Goal: Task Accomplishment & Management: Complete application form

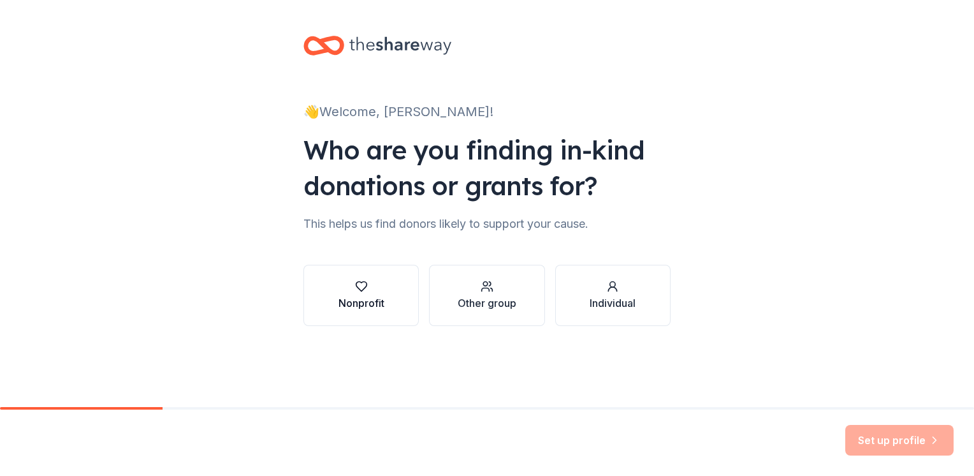
click at [372, 290] on div "button" at bounding box center [362, 286] width 46 height 13
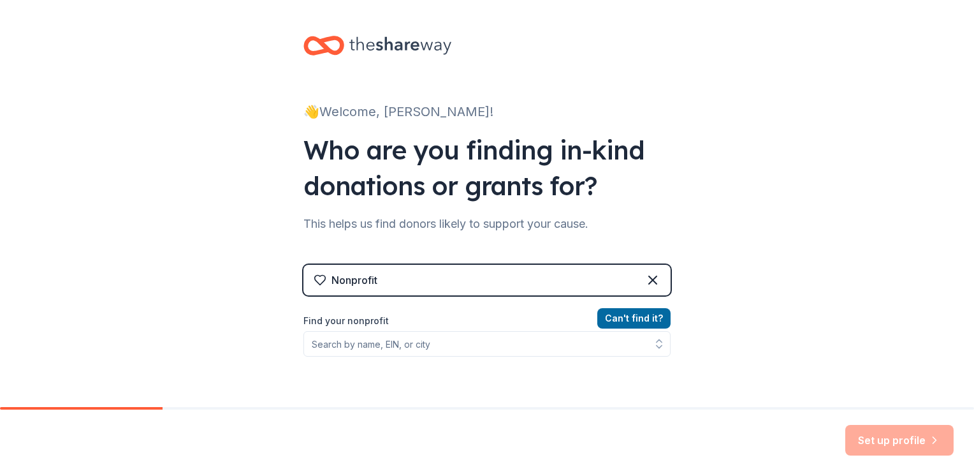
scroll to position [64, 0]
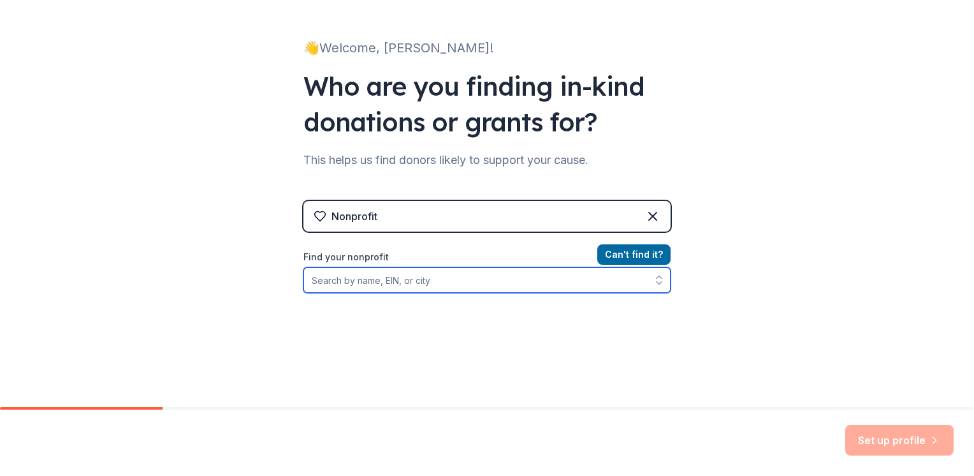
click at [453, 287] on input "Find your nonprofit" at bounding box center [487, 280] width 367 height 26
type input "94-1711728"
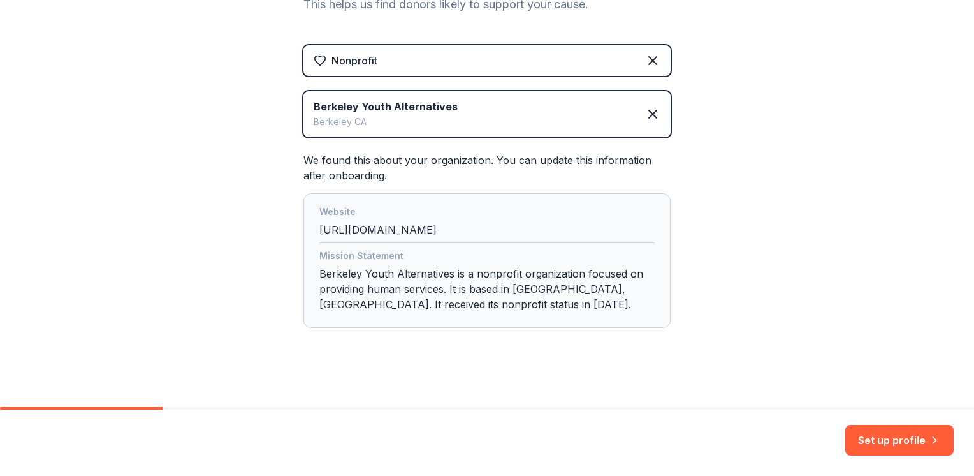
scroll to position [226, 0]
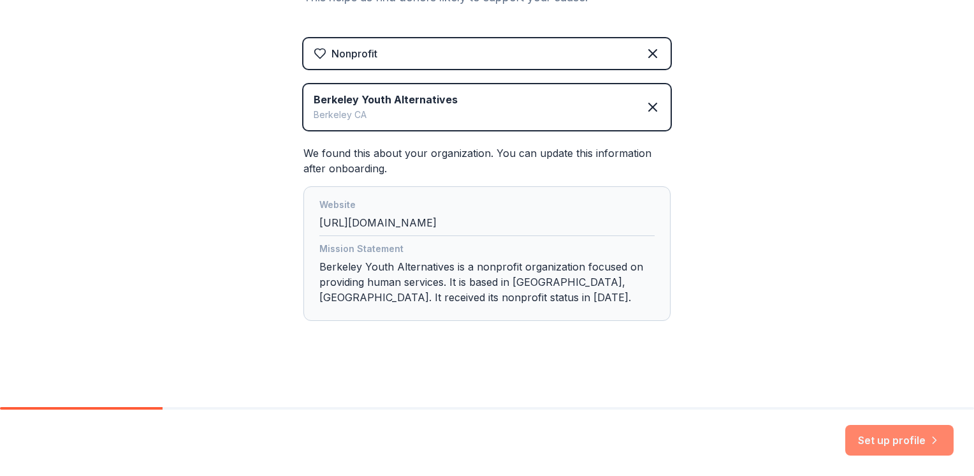
click at [880, 434] on button "Set up profile" at bounding box center [900, 440] width 108 height 31
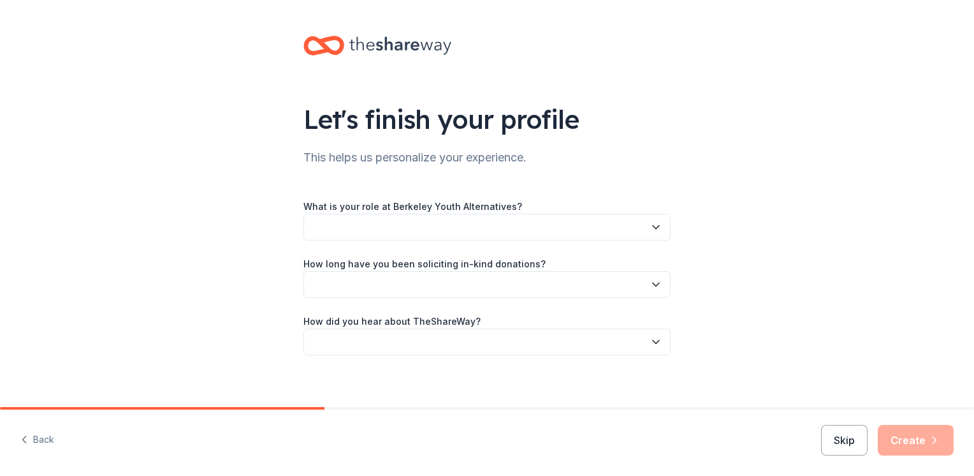
click at [520, 226] on button "button" at bounding box center [487, 227] width 367 height 27
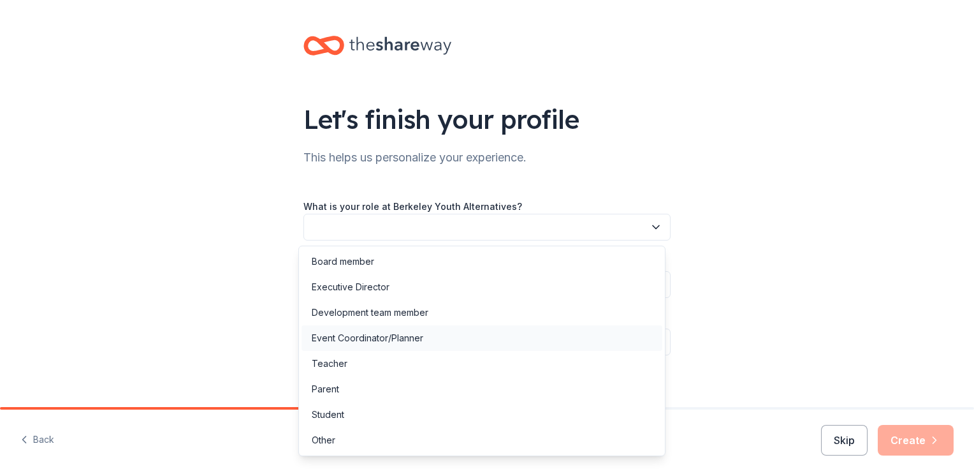
click at [407, 341] on div "Event Coordinator/Planner" at bounding box center [368, 337] width 112 height 15
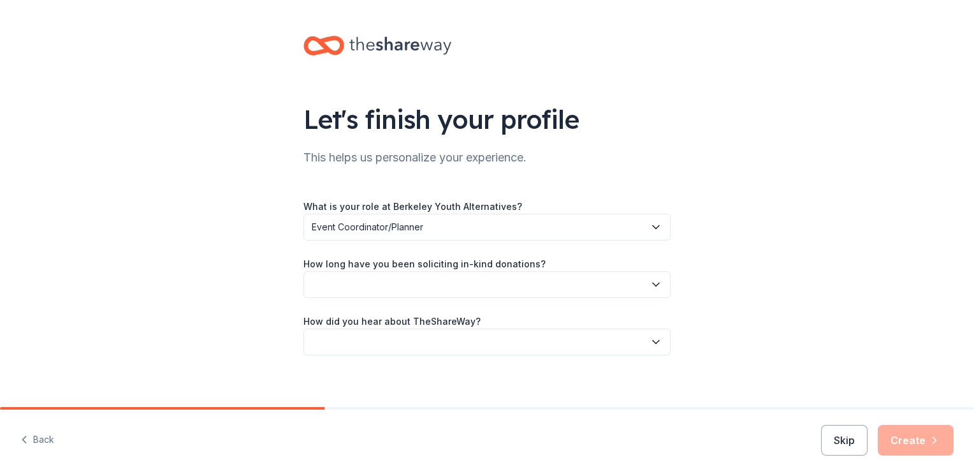
click at [500, 291] on button "button" at bounding box center [487, 284] width 367 height 27
click at [362, 344] on div "1 to 2 years" at bounding box center [482, 345] width 361 height 26
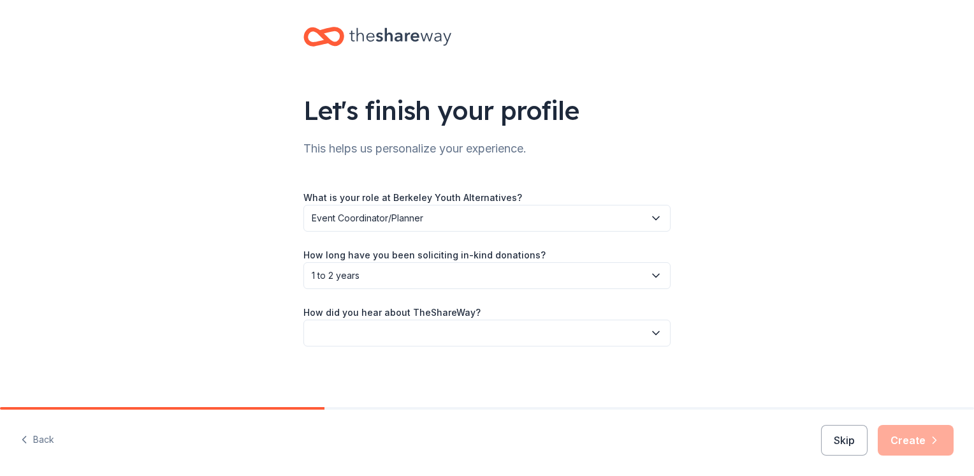
click at [421, 333] on button "button" at bounding box center [487, 332] width 367 height 27
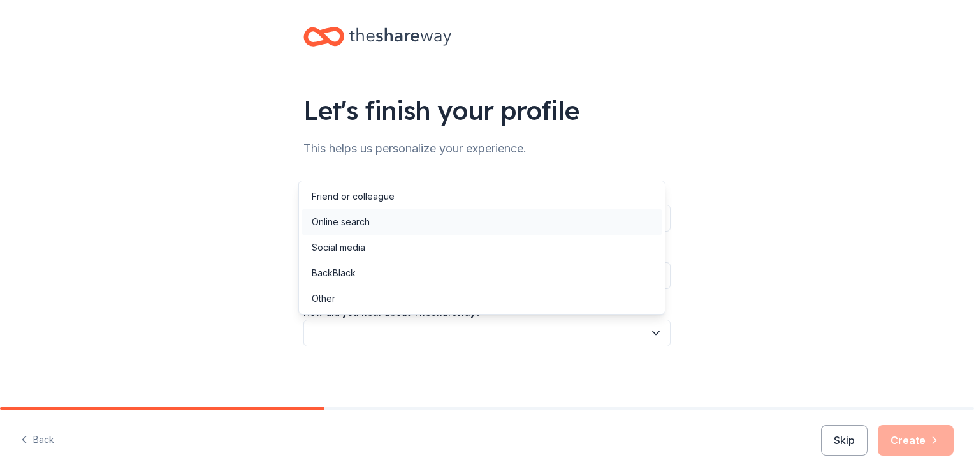
click at [341, 217] on div "Online search" at bounding box center [341, 221] width 58 height 15
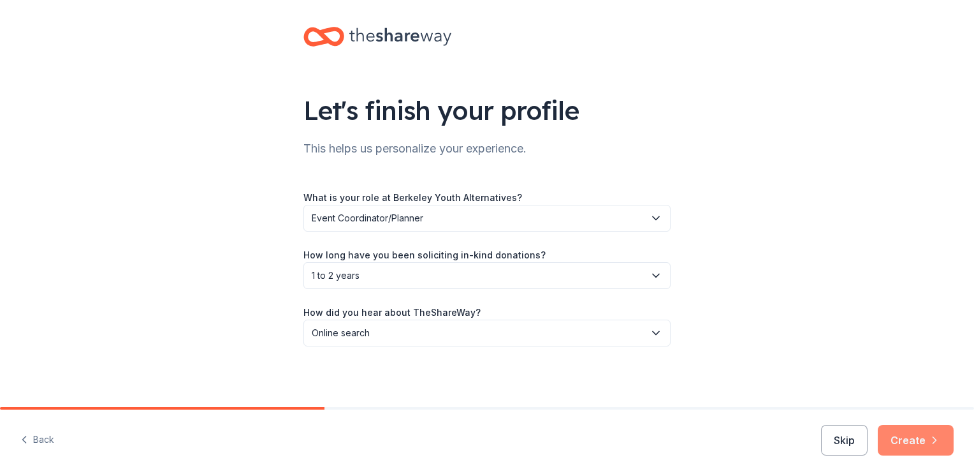
click at [916, 440] on button "Create" at bounding box center [916, 440] width 76 height 31
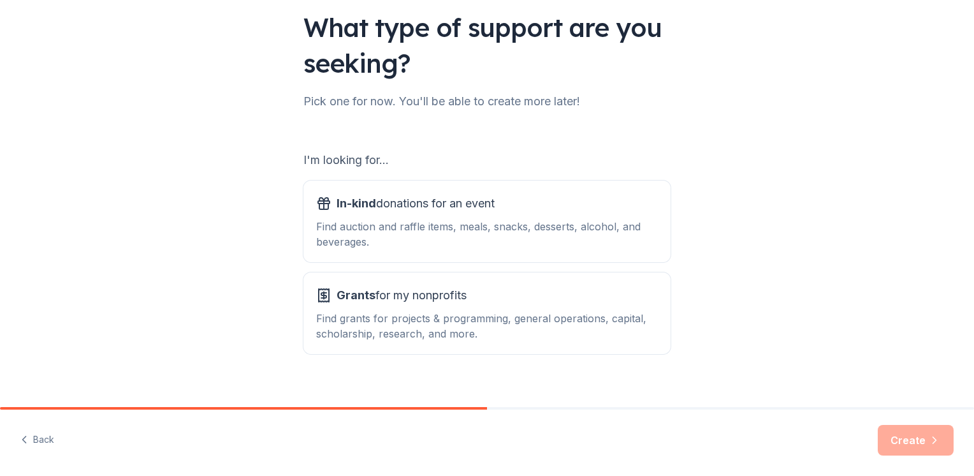
scroll to position [107, 0]
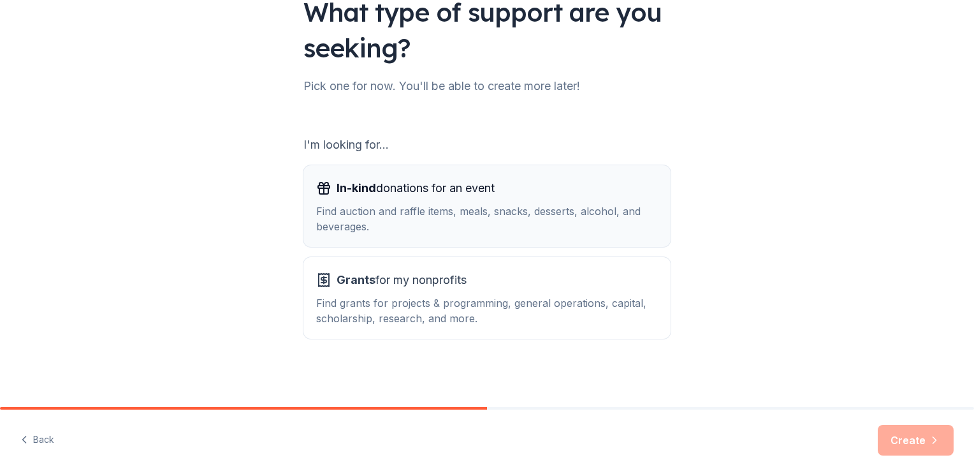
click at [550, 185] on div "In-kind donations for an event" at bounding box center [487, 188] width 342 height 20
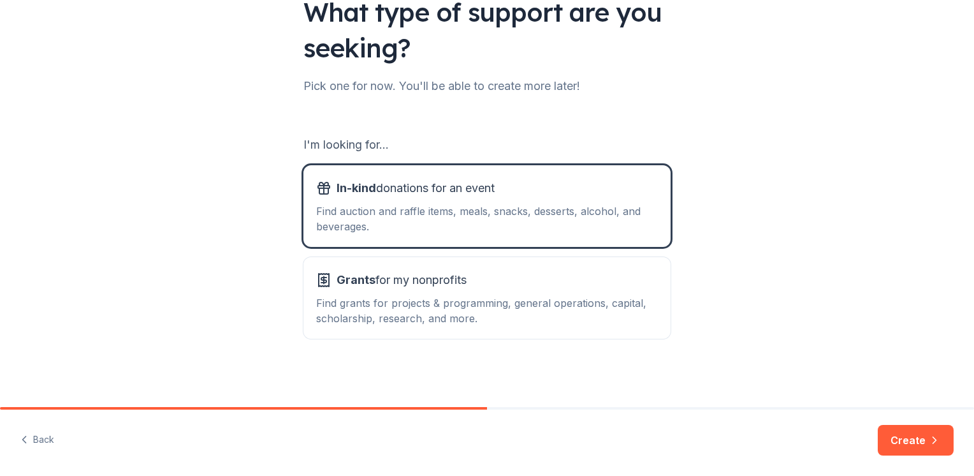
click at [906, 443] on button "Create" at bounding box center [916, 440] width 76 height 31
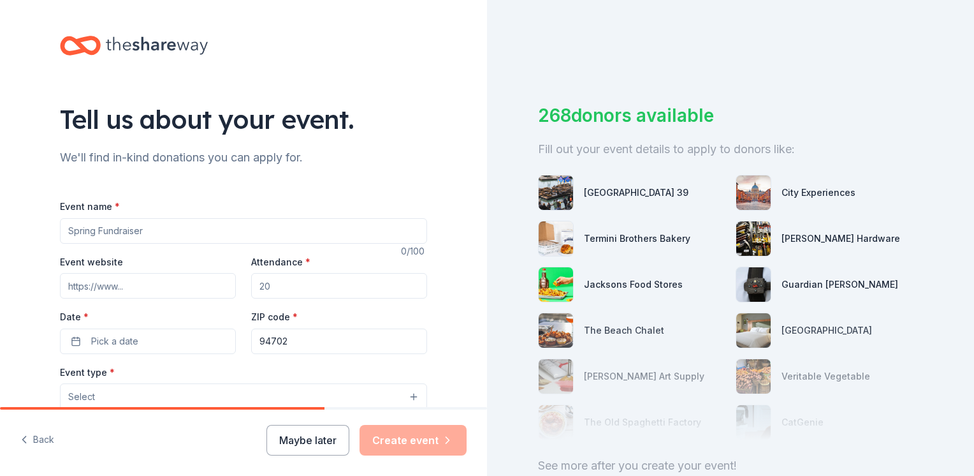
click at [170, 227] on input "Event name *" at bounding box center [243, 231] width 367 height 26
click at [148, 228] on input "Event name *" at bounding box center [243, 231] width 367 height 26
paste input "2025 Charity Golf Classic"
type input "2025 Charity Golf Classic"
click at [150, 288] on input "Event website" at bounding box center [148, 286] width 176 height 26
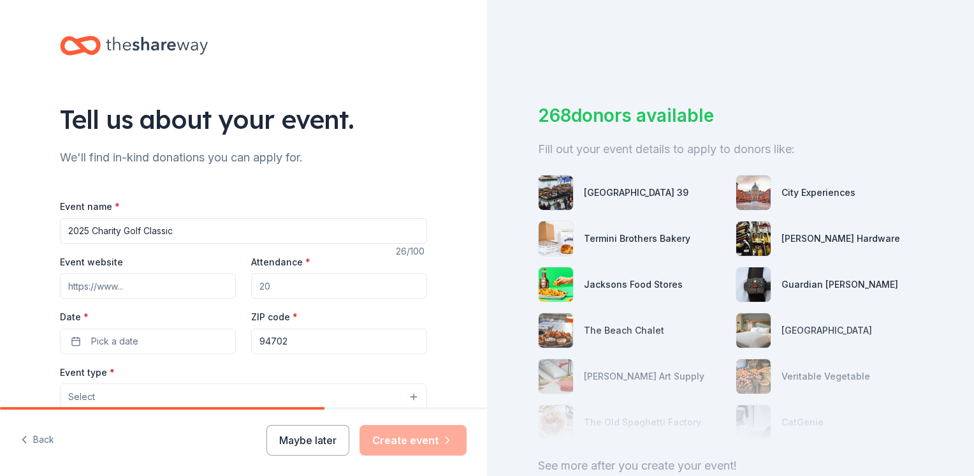
click at [312, 285] on input "Attendance *" at bounding box center [339, 286] width 176 height 26
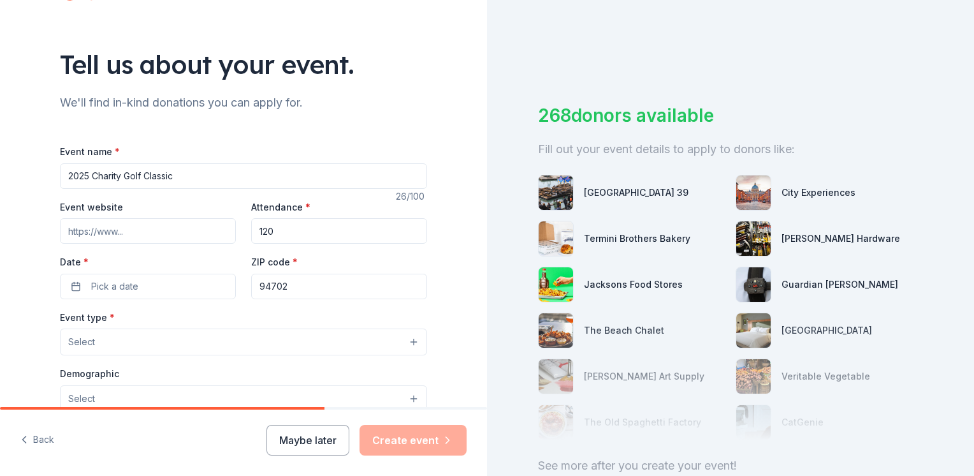
scroll to position [128, 0]
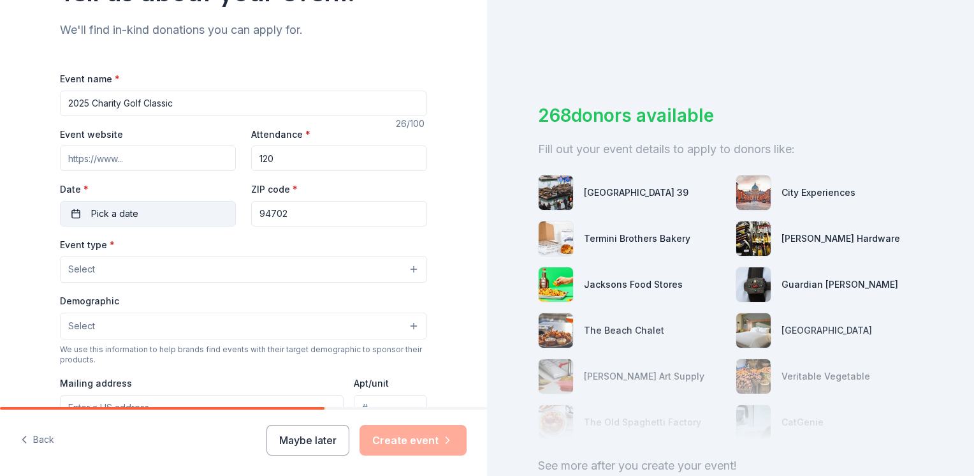
type input "120"
click at [128, 213] on span "Pick a date" at bounding box center [114, 213] width 47 height 15
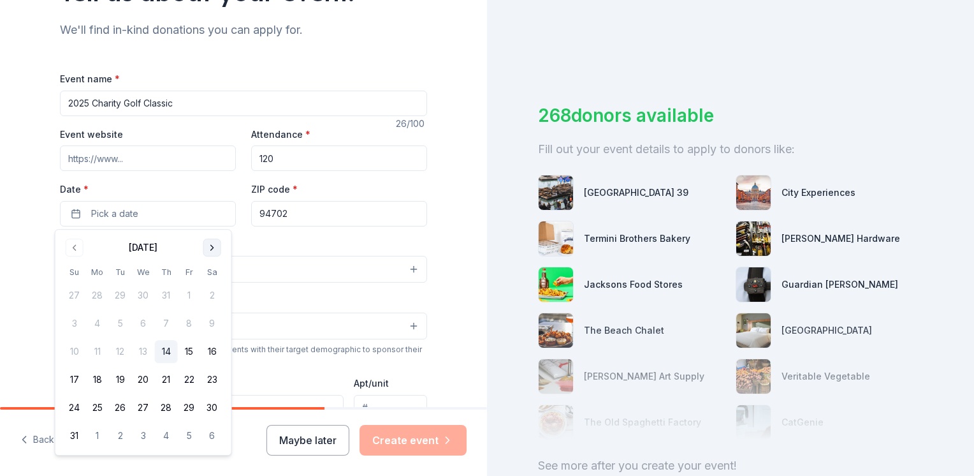
click at [217, 249] on button "Go to next month" at bounding box center [212, 247] width 18 height 18
click at [213, 250] on button "Go to next month" at bounding box center [212, 247] width 18 height 18
click at [204, 244] on button "Go to next month" at bounding box center [212, 247] width 18 height 18
click at [89, 329] on button "3" at bounding box center [97, 323] width 23 height 23
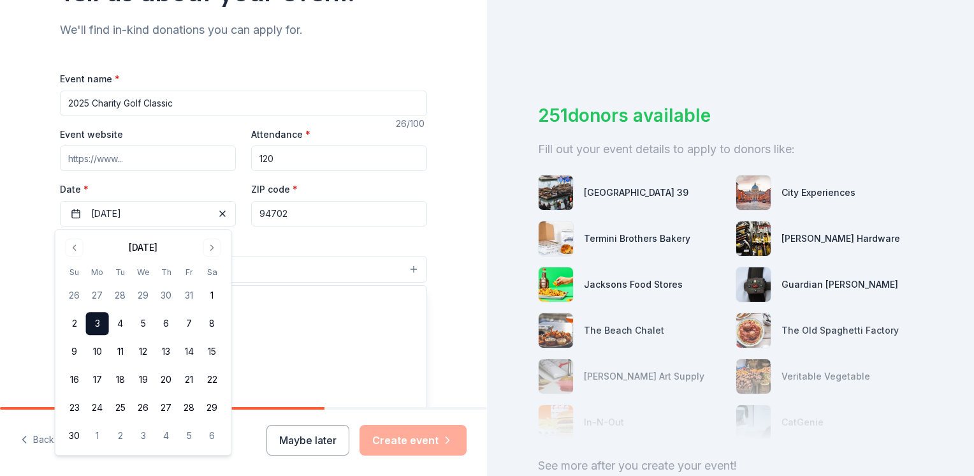
click at [273, 279] on button "Select" at bounding box center [243, 269] width 367 height 27
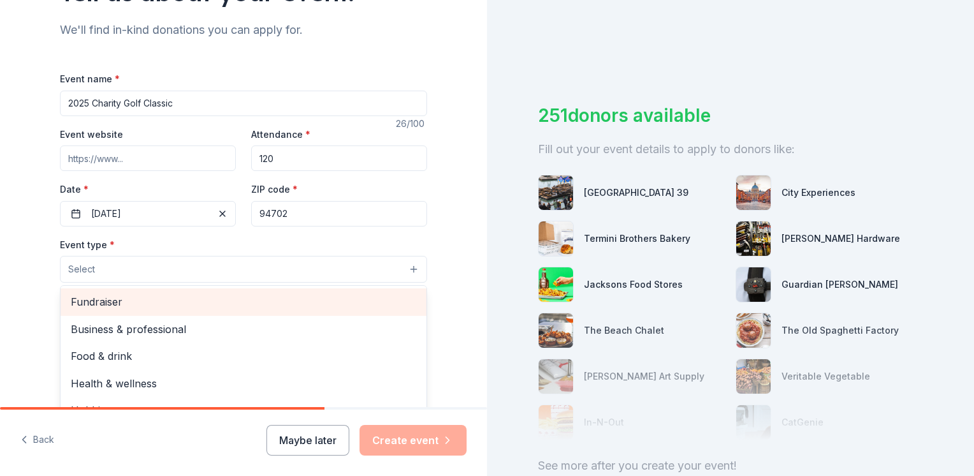
click at [178, 297] on span "Fundraiser" at bounding box center [244, 301] width 346 height 17
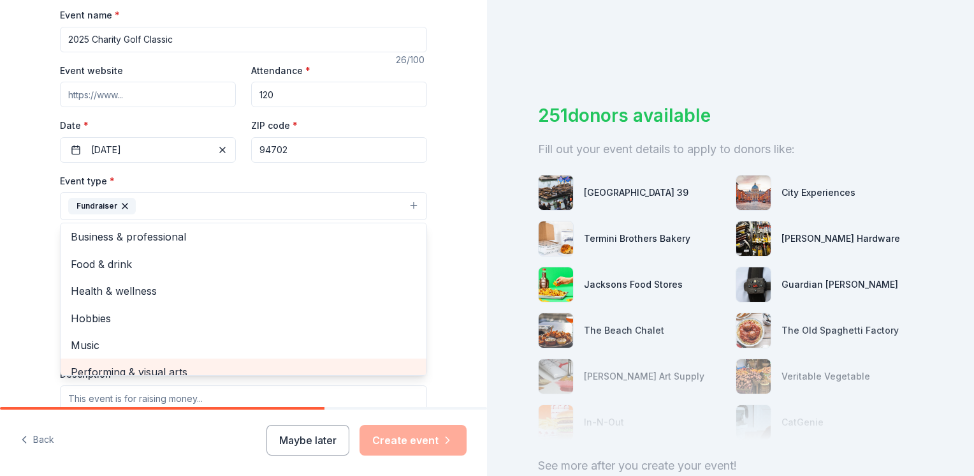
scroll to position [0, 0]
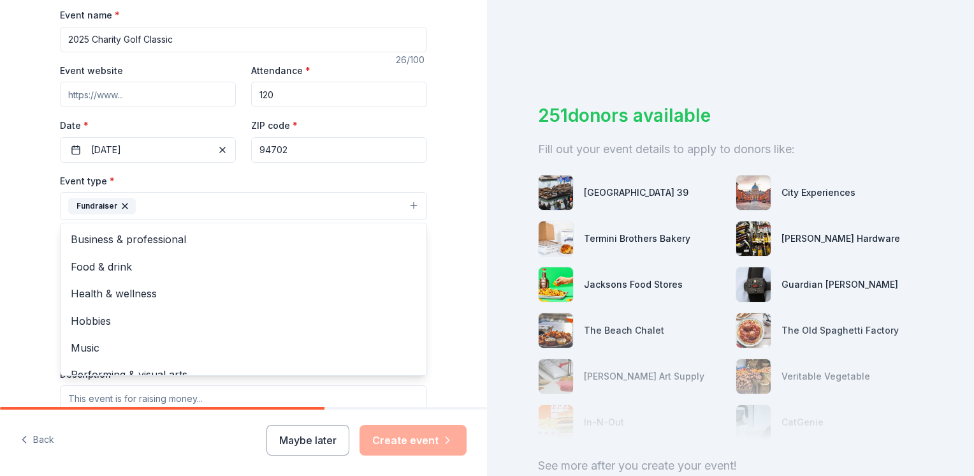
click at [18, 278] on div "Tell us about your event. We'll find in-kind donations you can apply for. Event…" at bounding box center [243, 234] width 487 height 850
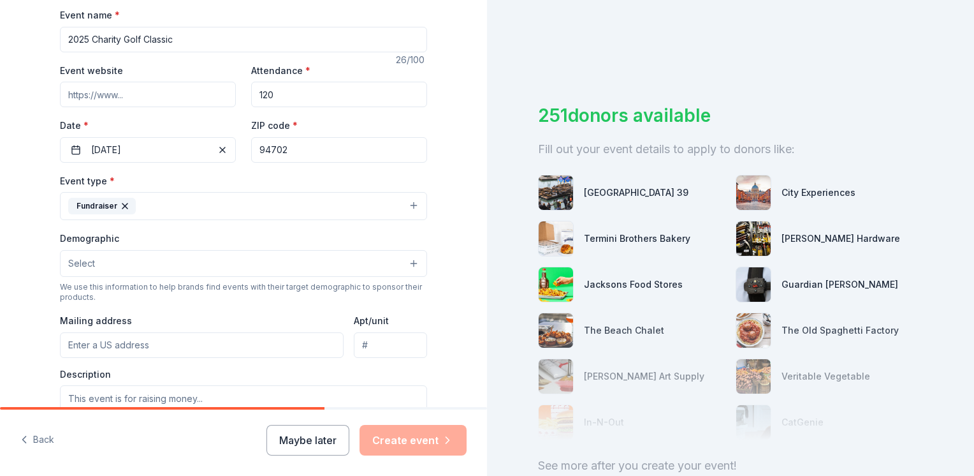
click at [161, 204] on button "Fundraiser" at bounding box center [243, 206] width 367 height 28
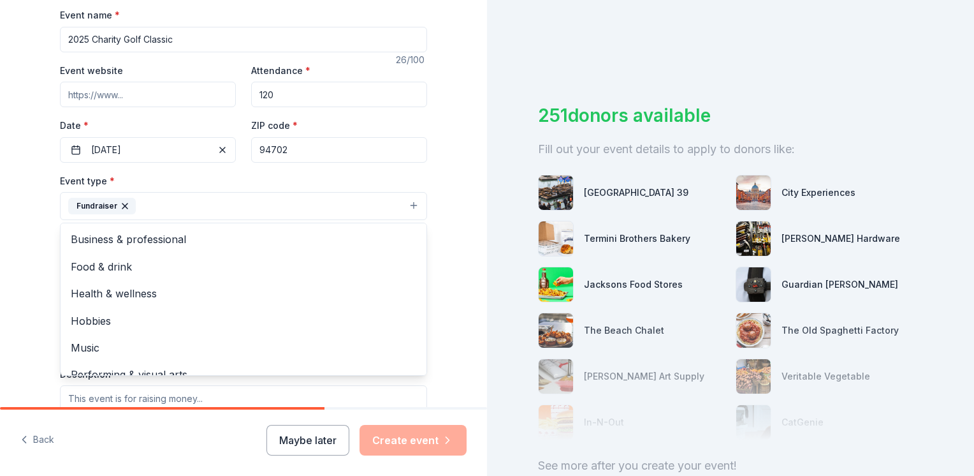
click at [409, 205] on button "Fundraiser" at bounding box center [243, 206] width 367 height 28
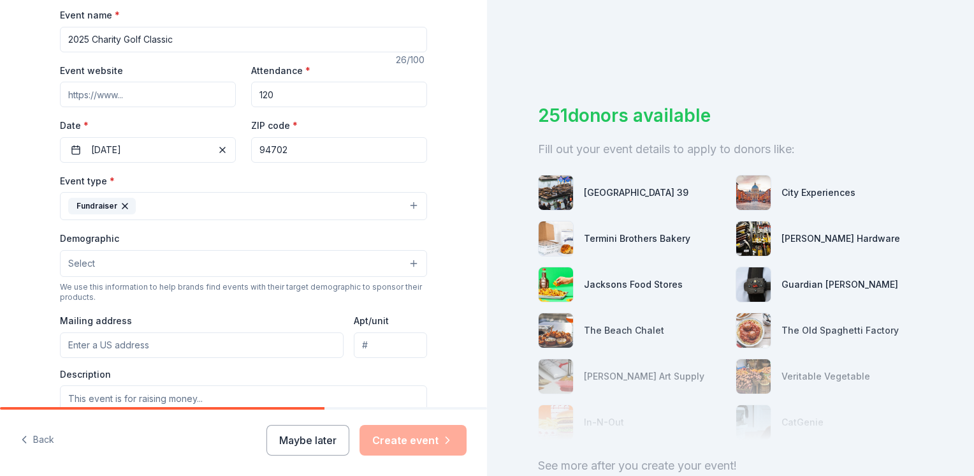
click at [404, 208] on button "Fundraiser" at bounding box center [243, 206] width 367 height 28
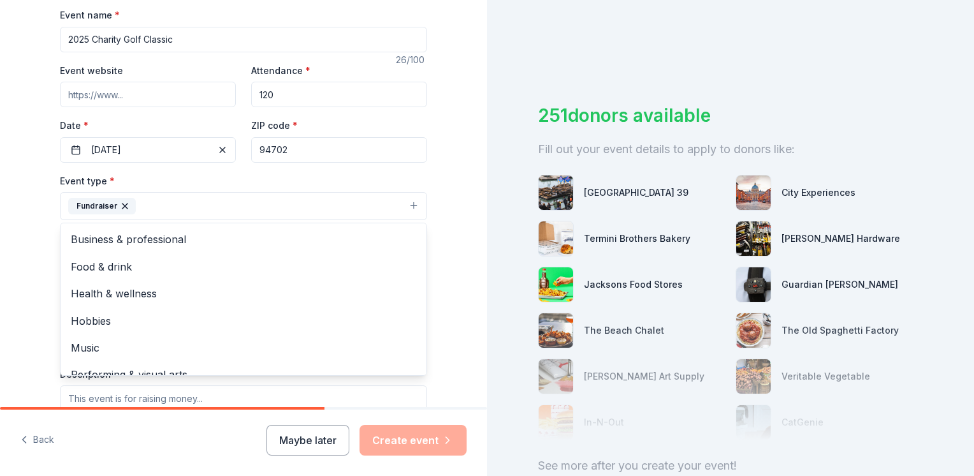
click at [0, 259] on div "Tell us about your event. We'll find in-kind donations you can apply for. Event…" at bounding box center [243, 234] width 487 height 850
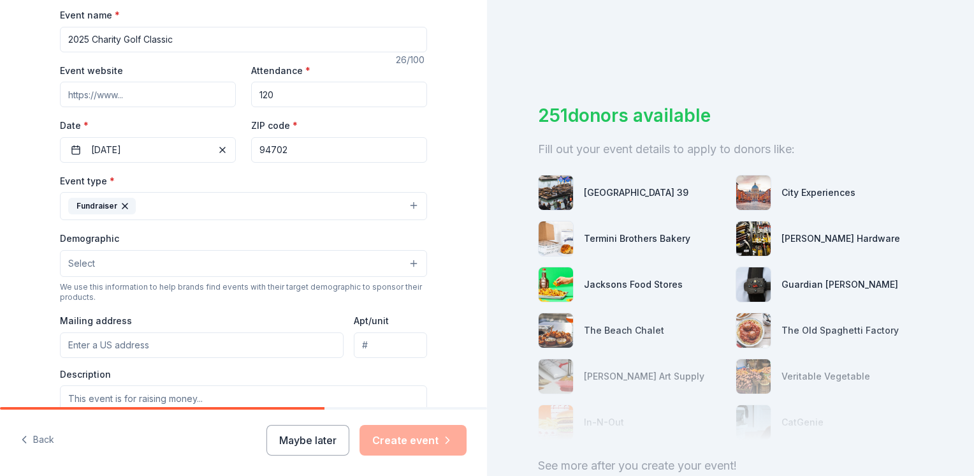
click at [98, 265] on button "Select" at bounding box center [243, 263] width 367 height 27
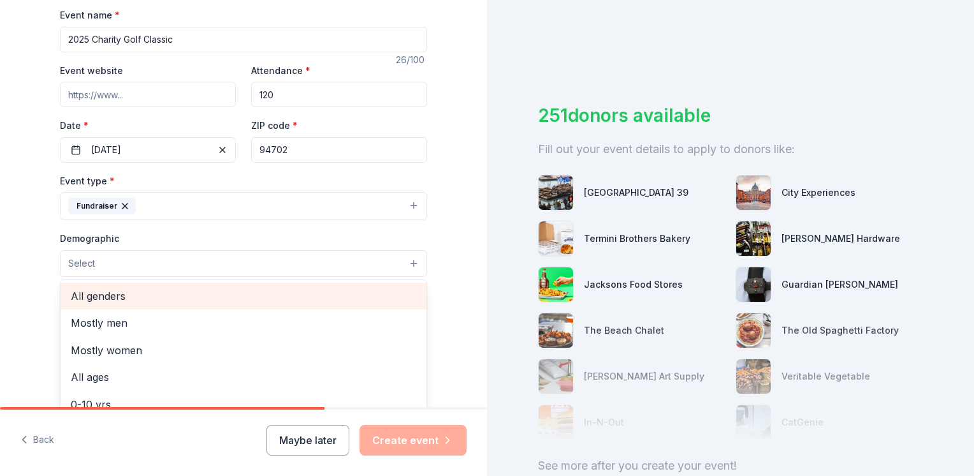
click at [105, 297] on span "All genders" at bounding box center [244, 296] width 346 height 17
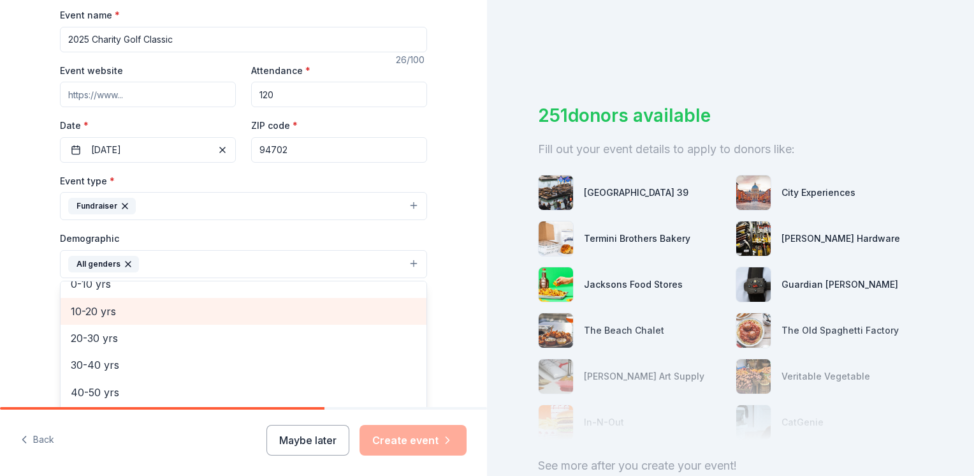
scroll to position [114, 0]
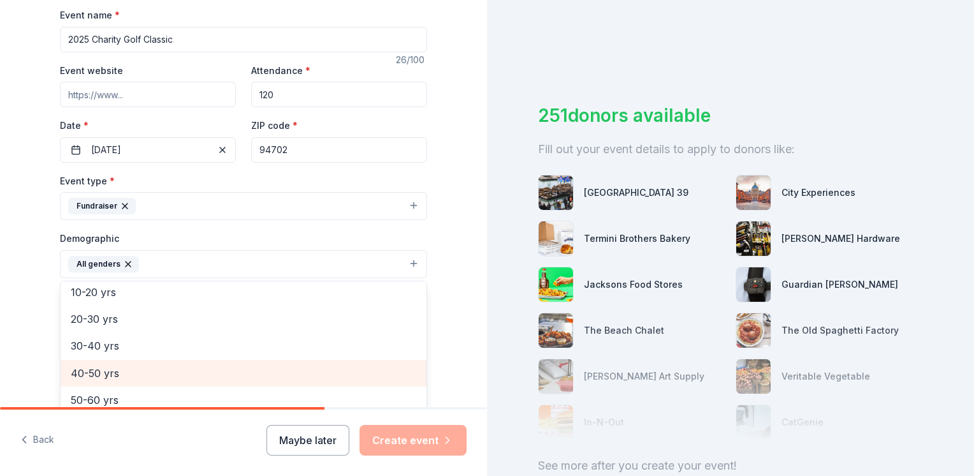
click at [99, 370] on span "40-50 yrs" at bounding box center [244, 373] width 346 height 17
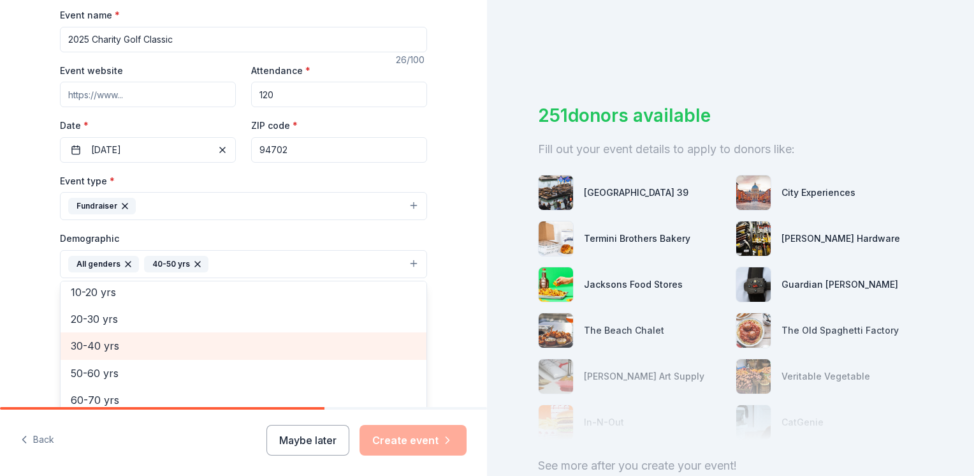
click at [103, 339] on span "30-40 yrs" at bounding box center [244, 345] width 346 height 17
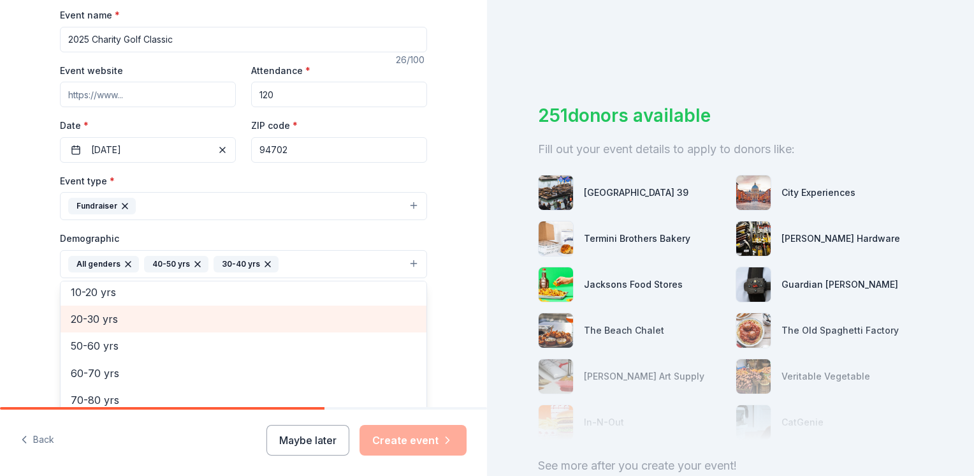
click at [104, 316] on span "20-30 yrs" at bounding box center [244, 319] width 346 height 17
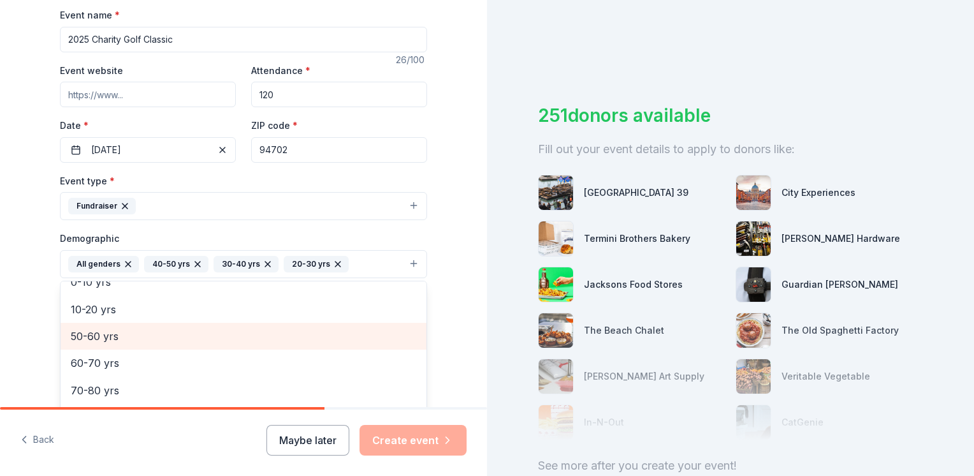
scroll to position [255, 0]
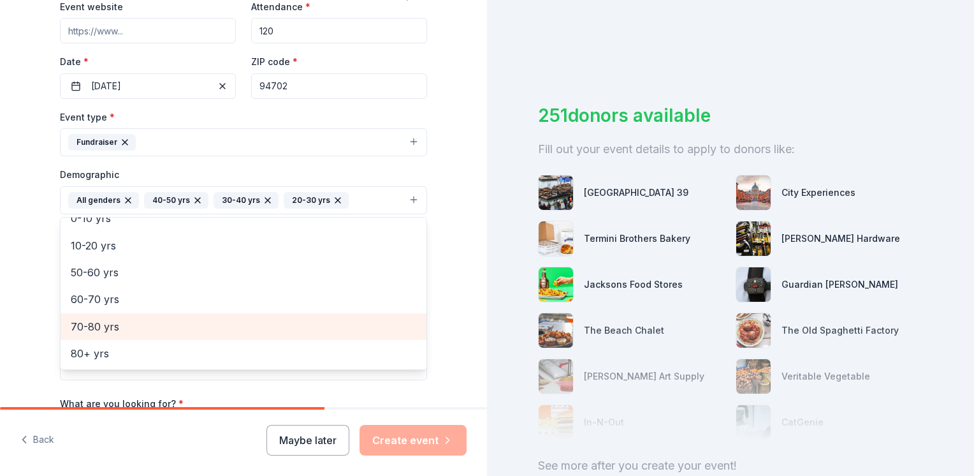
click at [99, 322] on span "70-80 yrs" at bounding box center [244, 326] width 346 height 17
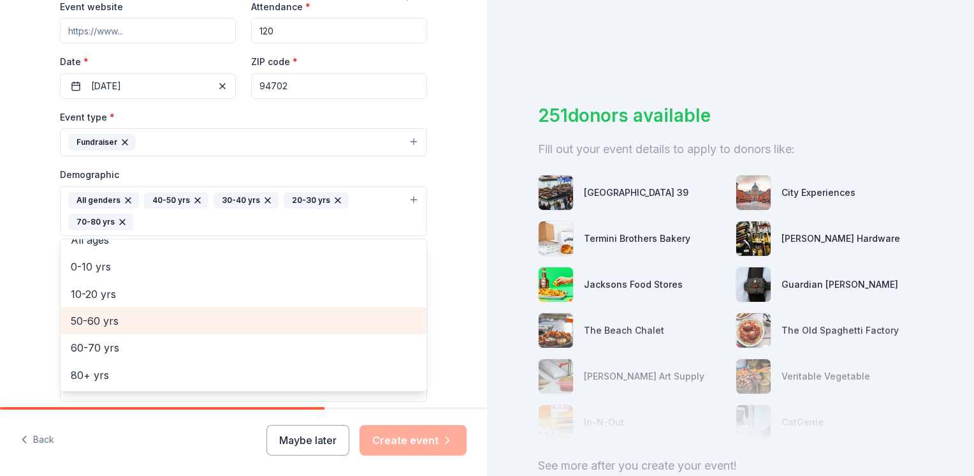
scroll to position [69, 0]
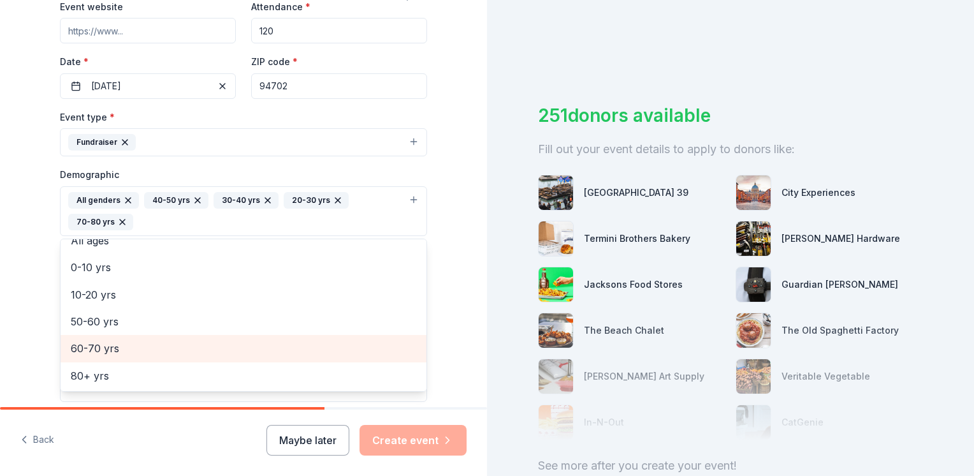
click at [128, 344] on span "60-70 yrs" at bounding box center [244, 348] width 346 height 17
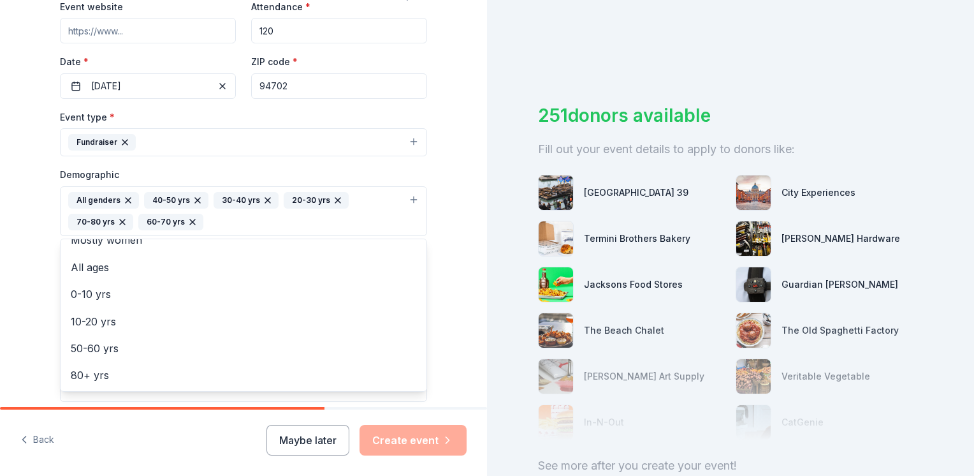
click at [23, 297] on div "Tell us about your event. We'll find in-kind donations you can apply for. Event…" at bounding box center [243, 181] width 487 height 873
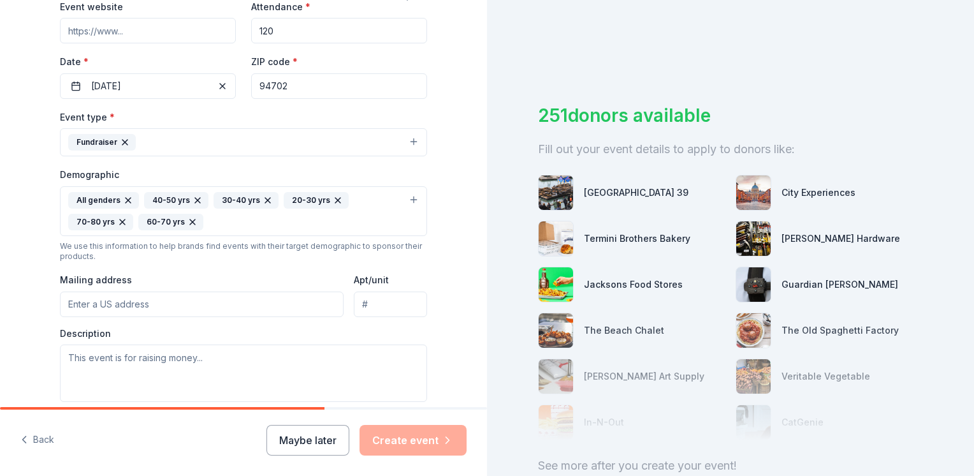
click at [149, 304] on input "Mailing address" at bounding box center [202, 304] width 284 height 26
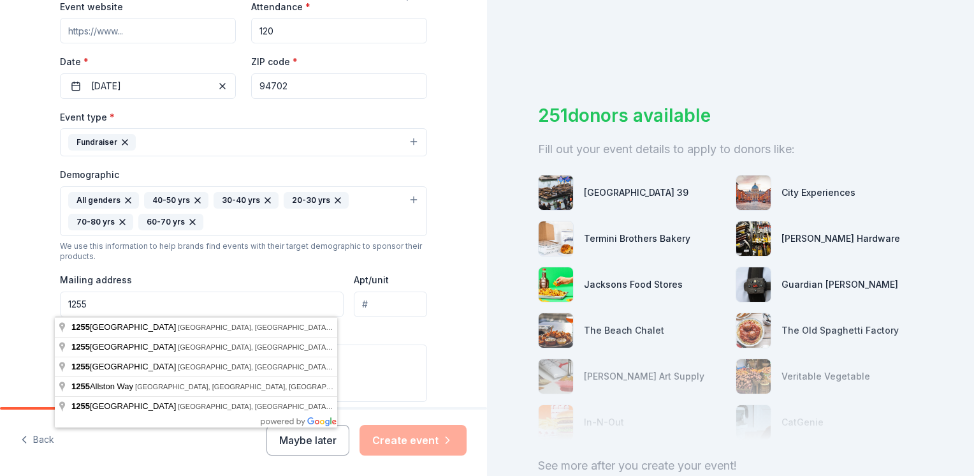
type input "1255 Allston Way"
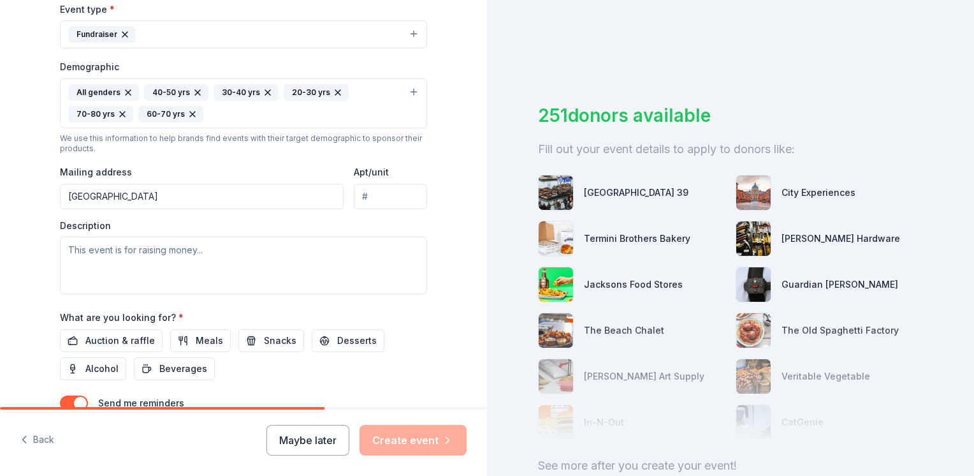
scroll to position [383, 0]
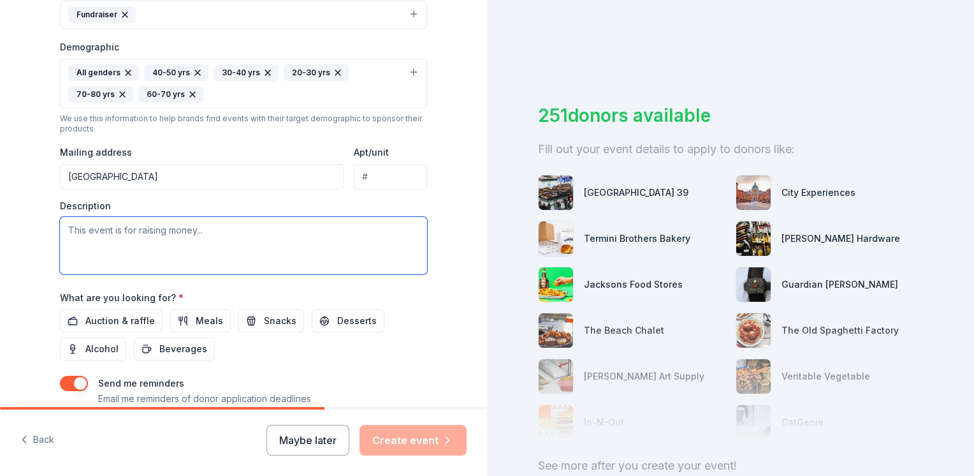
click at [158, 251] on textarea at bounding box center [243, 245] width 367 height 57
click at [148, 228] on textarea at bounding box center [243, 245] width 367 height 57
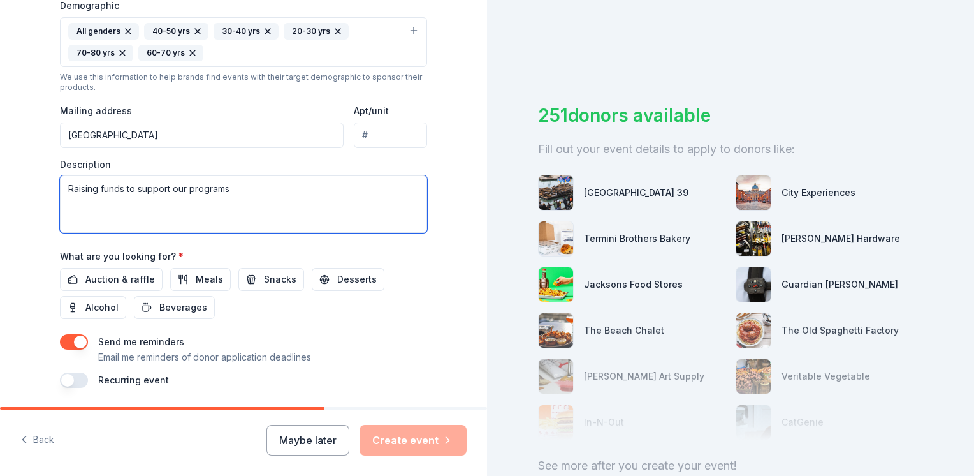
scroll to position [446, 0]
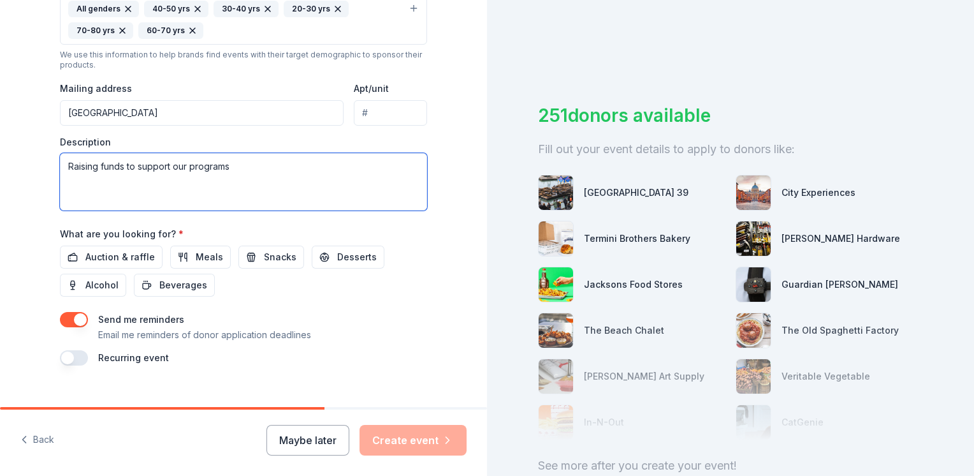
paste textarea "underserved children, youth, and their families through educational, health and…"
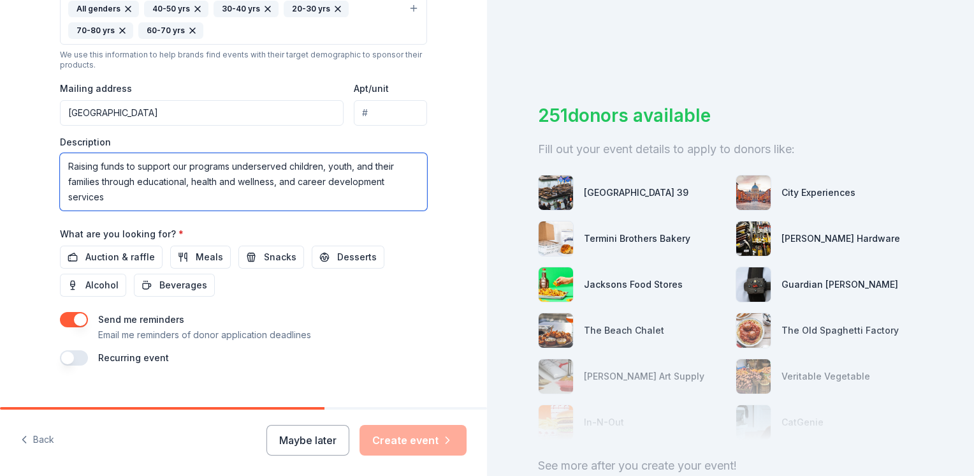
click at [233, 165] on textarea "Raising funds to support our programs underserved children, youth, and their fa…" at bounding box center [243, 181] width 367 height 57
click at [230, 166] on textarea "Raising funds to support our programs underserved children, youth, and their fa…" at bounding box center [243, 181] width 367 height 57
click at [147, 203] on textarea "Raising funds to support our programs for underserved children, youth, and thei…" at bounding box center [243, 181] width 367 height 57
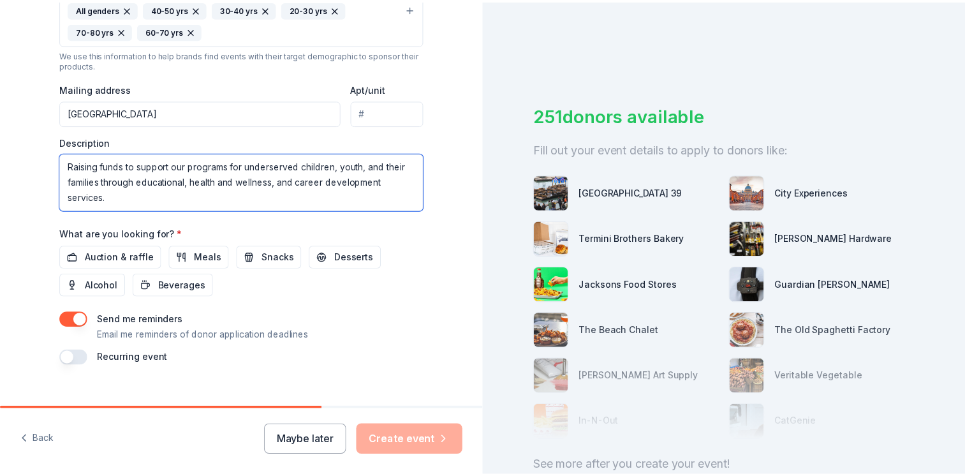
scroll to position [465, 0]
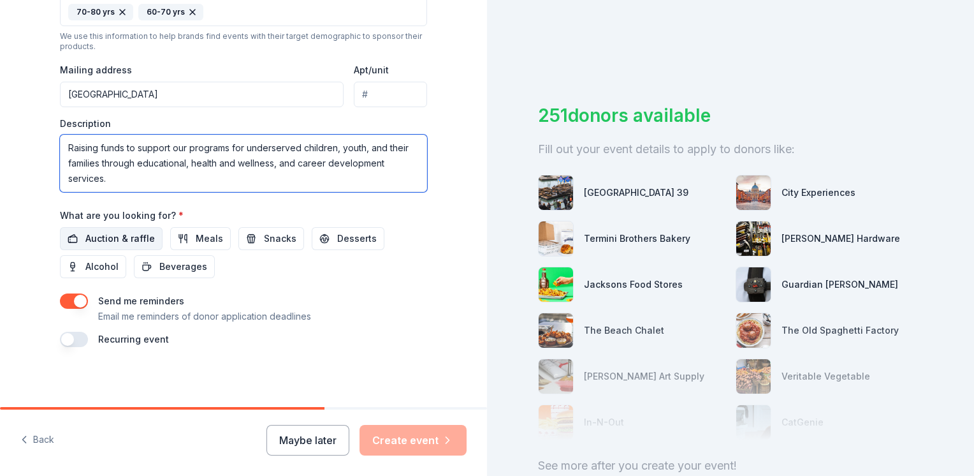
type textarea "Raising funds to support our programs for underserved children, youth, and thei…"
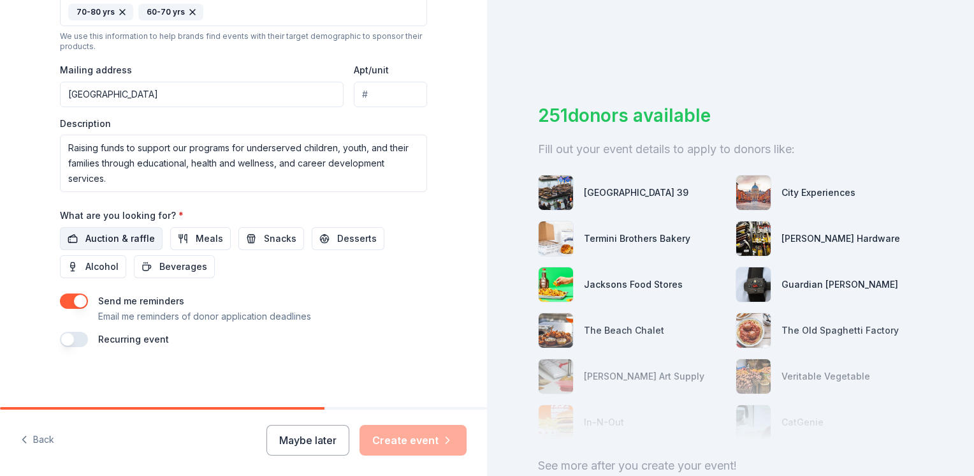
click at [132, 239] on span "Auction & raffle" at bounding box center [120, 238] width 70 height 15
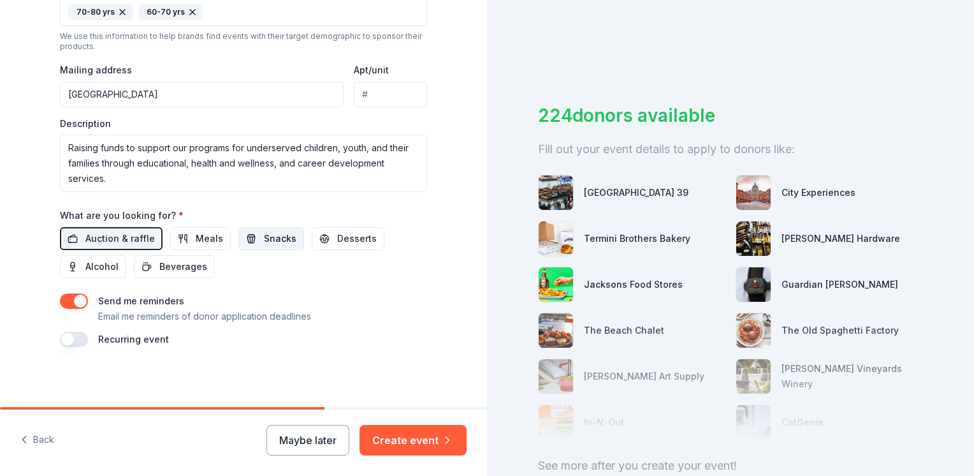
click at [283, 239] on span "Snacks" at bounding box center [280, 238] width 33 height 15
click at [175, 239] on button "Meals" at bounding box center [200, 238] width 61 height 23
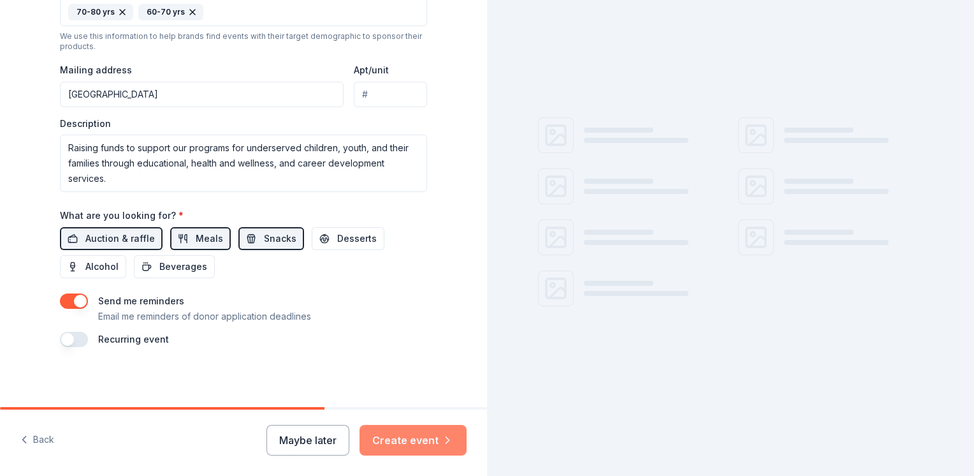
click at [408, 439] on button "Create event" at bounding box center [413, 440] width 107 height 31
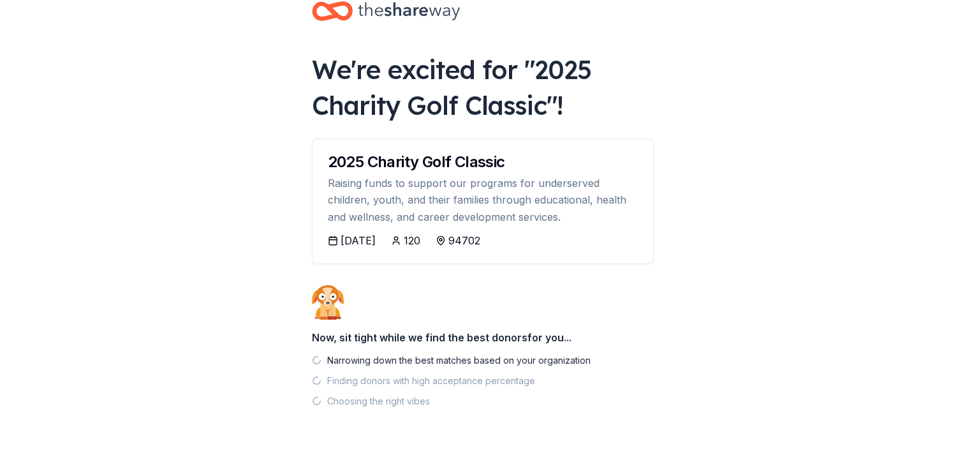
scroll to position [46, 0]
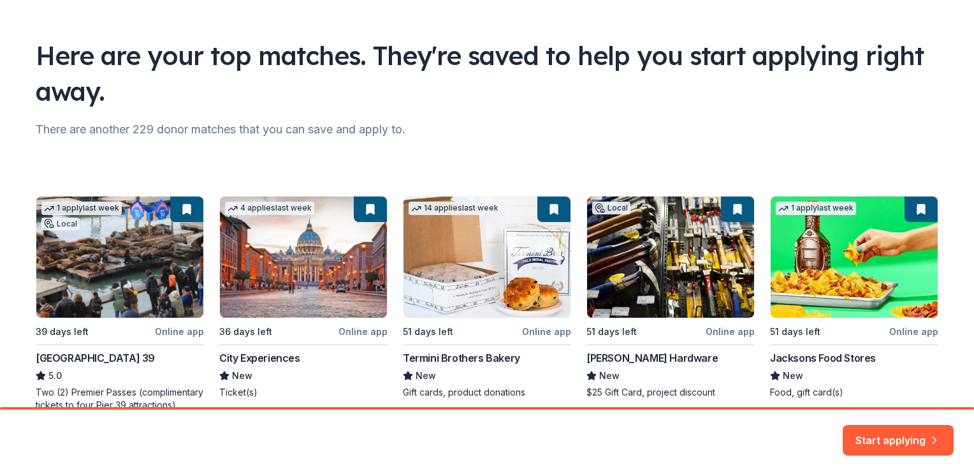
scroll to position [128, 0]
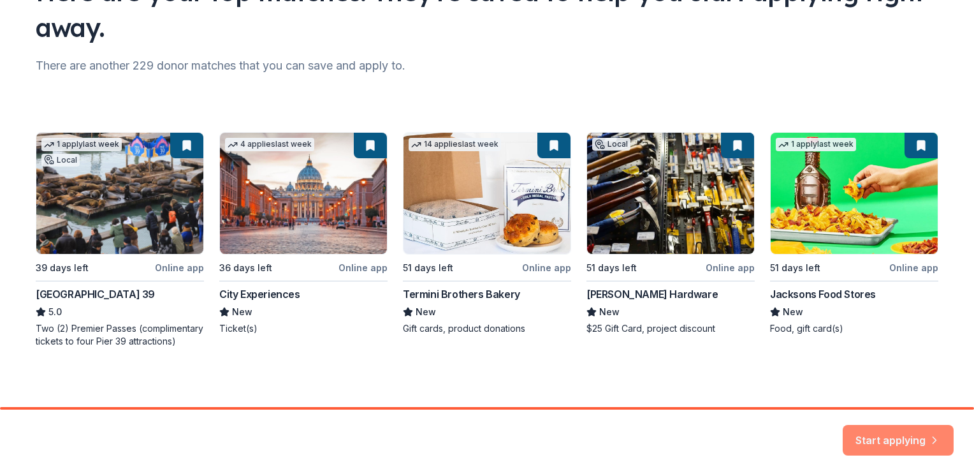
click at [898, 437] on button "Start applying" at bounding box center [898, 432] width 111 height 31
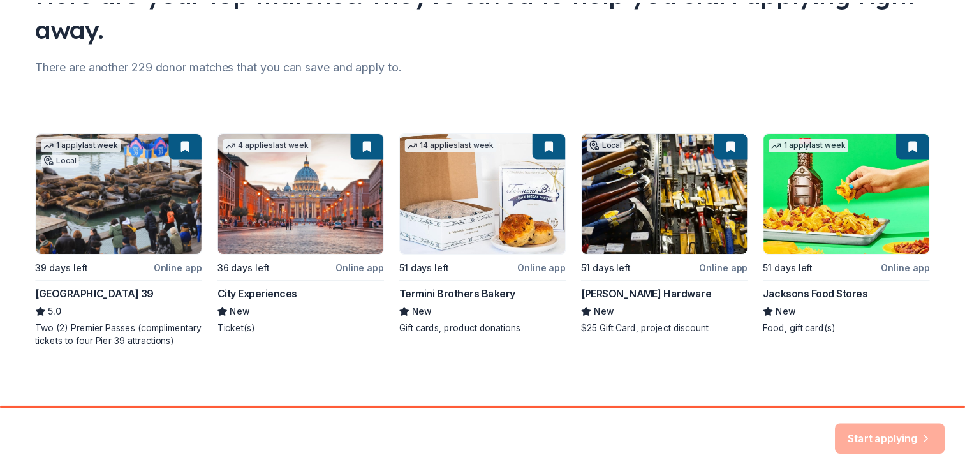
scroll to position [129, 0]
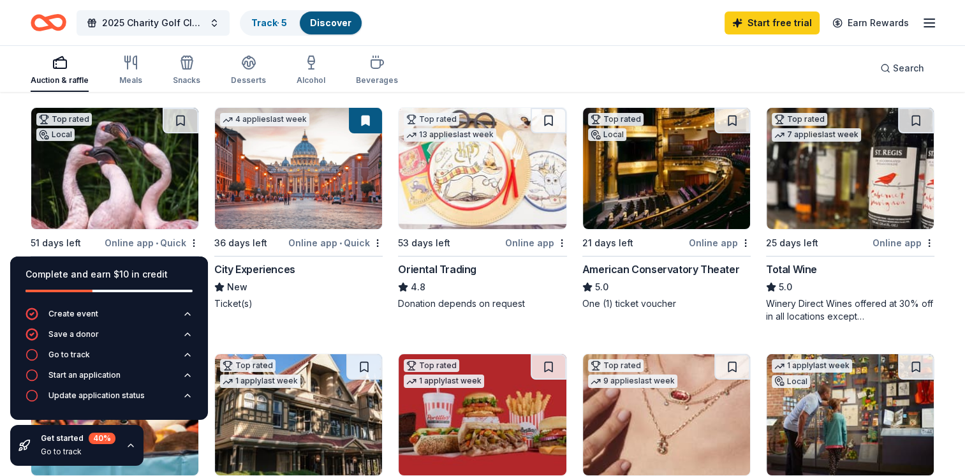
scroll to position [64, 0]
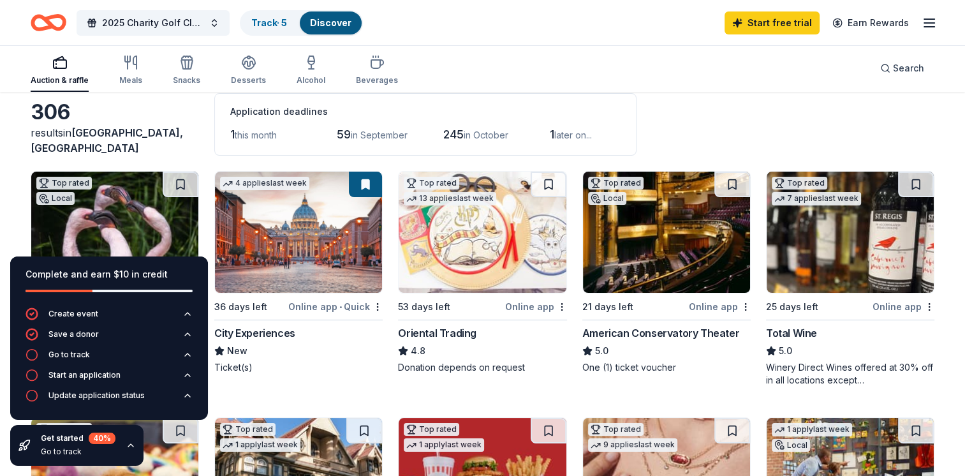
click at [698, 84] on div "Auction & raffle Meals Snacks Desserts Alcohol Beverages Search" at bounding box center [483, 68] width 904 height 47
click at [74, 356] on div "Go to track" at bounding box center [68, 354] width 41 height 10
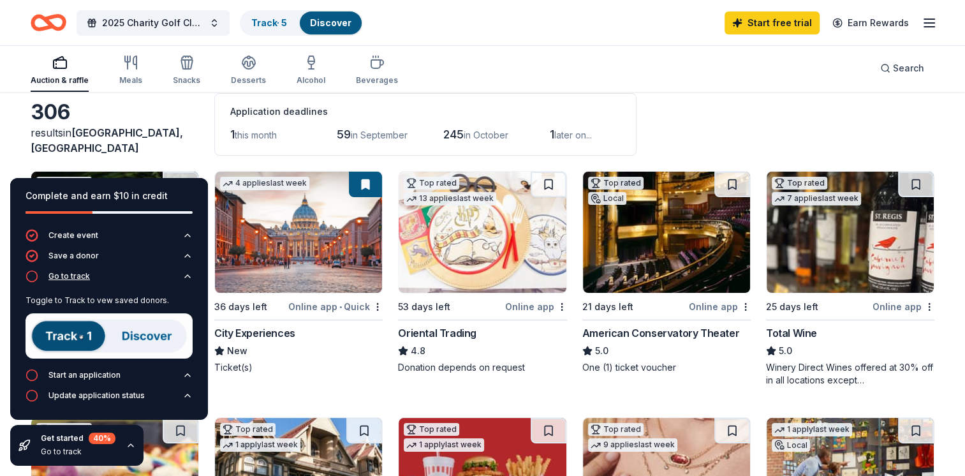
click at [187, 277] on icon "button" at bounding box center [187, 276] width 10 height 10
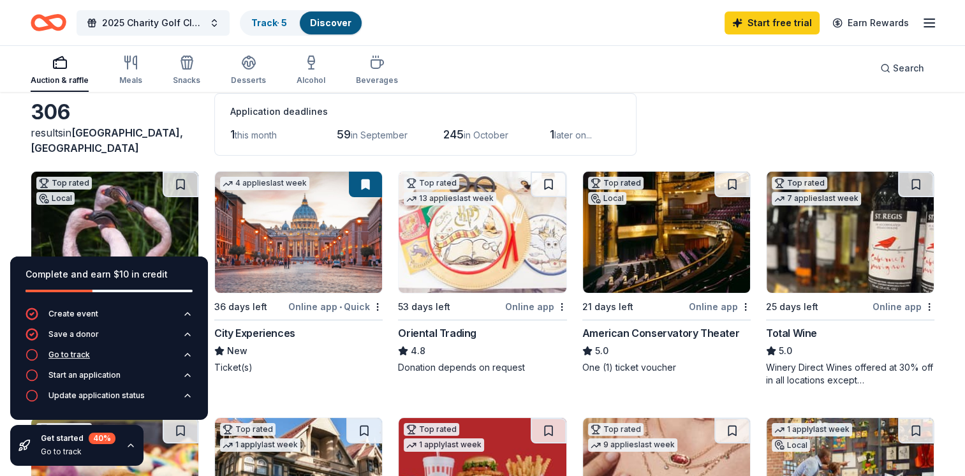
click at [188, 353] on icon "button" at bounding box center [187, 354] width 10 height 10
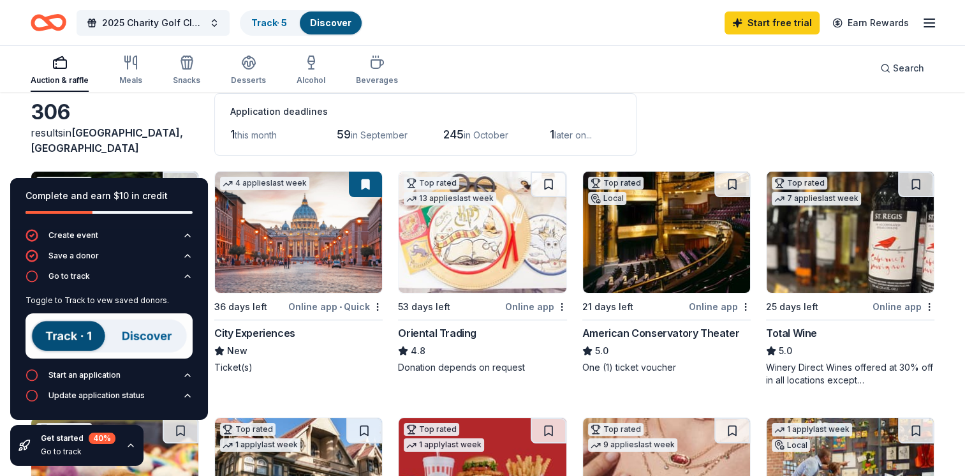
click at [55, 335] on img at bounding box center [109, 335] width 167 height 45
click at [135, 346] on img at bounding box center [109, 335] width 167 height 45
click at [159, 342] on img at bounding box center [109, 335] width 167 height 45
click at [29, 274] on icon "button" at bounding box center [32, 276] width 13 height 13
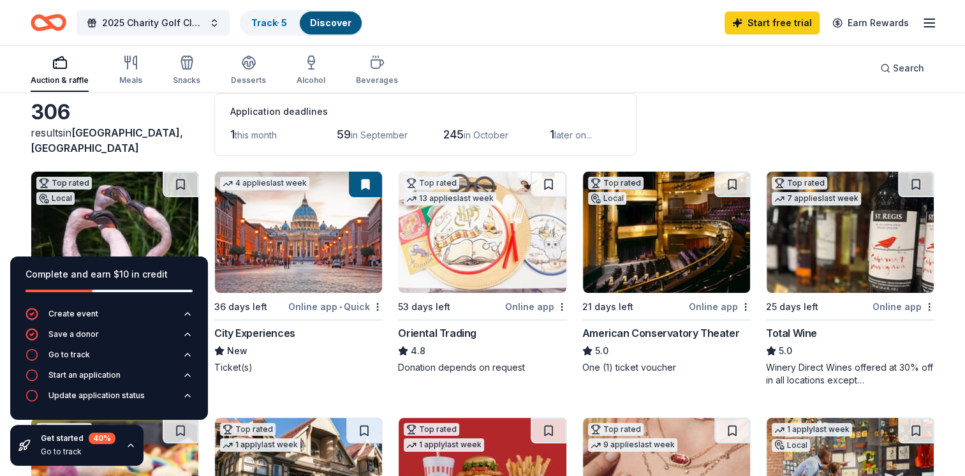
scroll to position [128, 0]
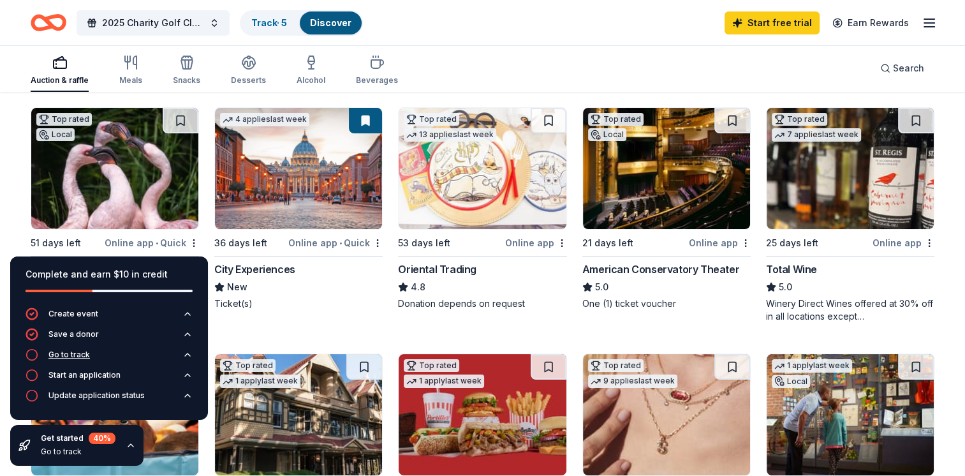
click at [79, 349] on div "Go to track" at bounding box center [68, 354] width 41 height 10
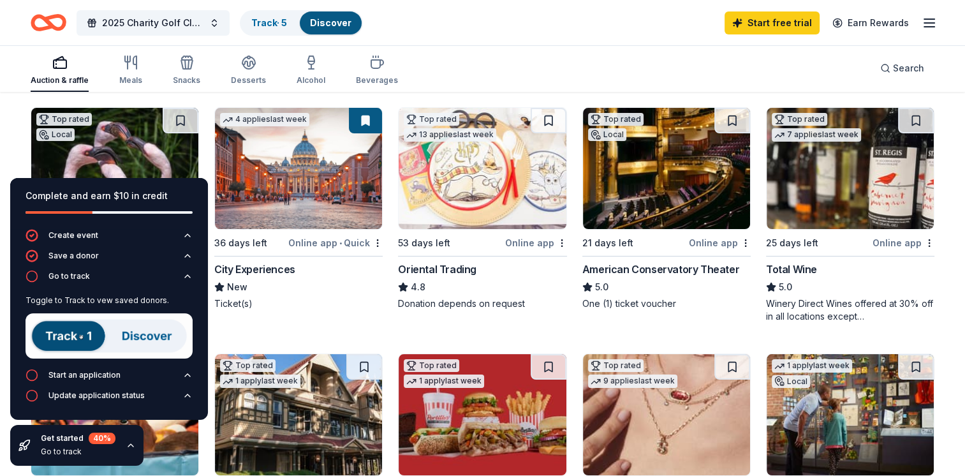
click at [53, 337] on img at bounding box center [109, 335] width 167 height 45
click at [82, 334] on img at bounding box center [109, 335] width 167 height 45
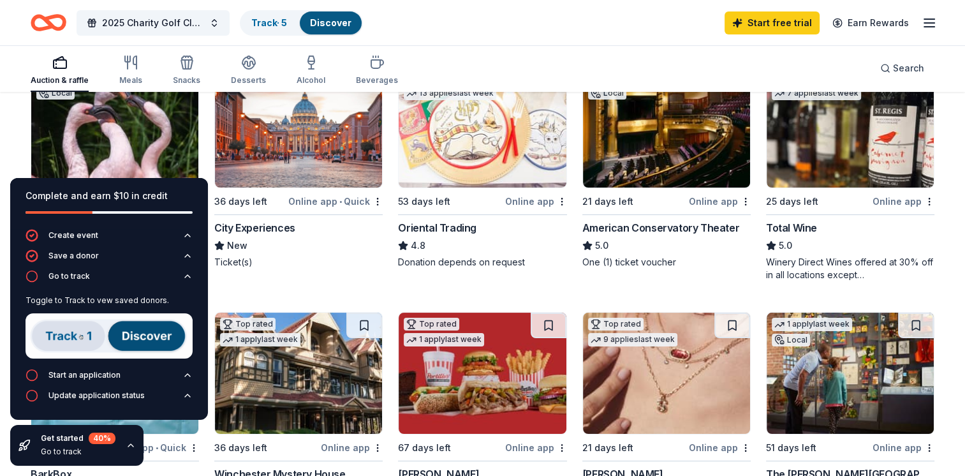
scroll to position [191, 0]
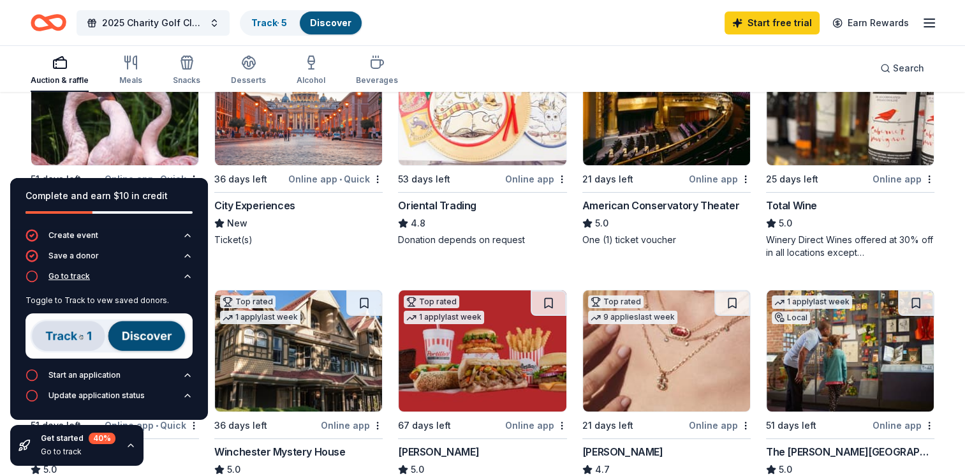
click at [27, 275] on icon "button" at bounding box center [32, 276] width 13 height 13
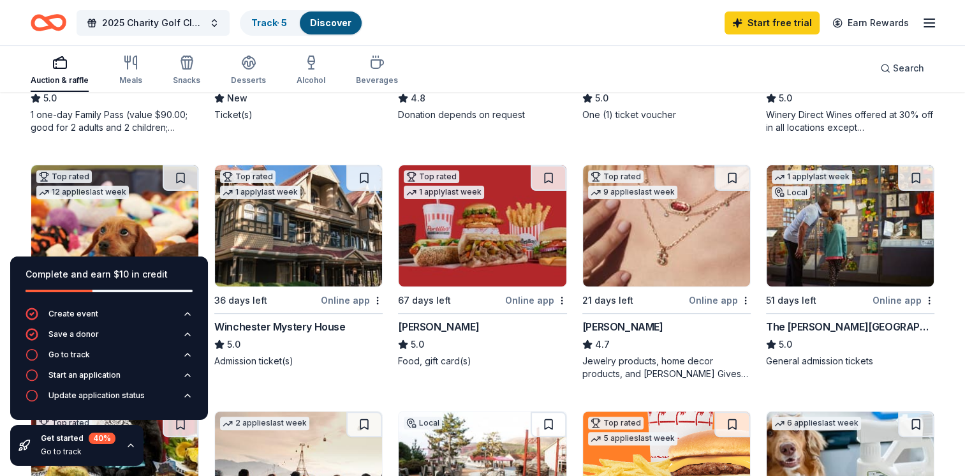
scroll to position [319, 0]
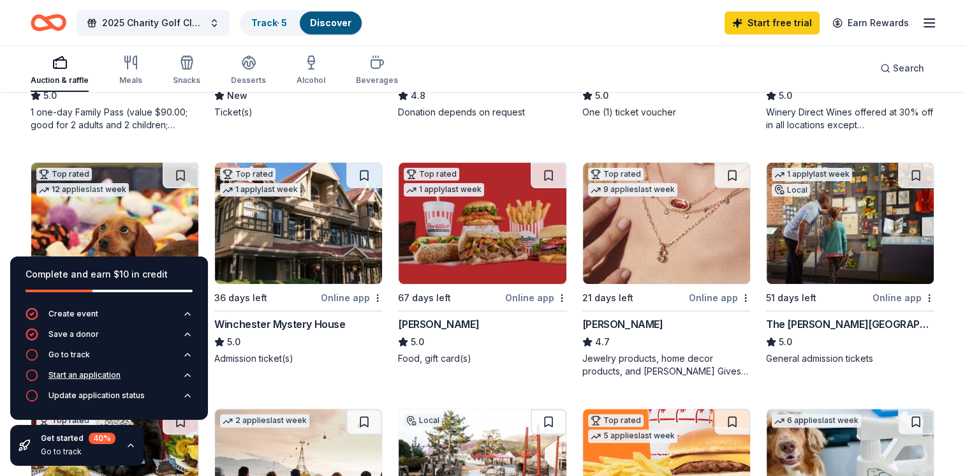
click at [184, 376] on icon "button" at bounding box center [187, 375] width 10 height 10
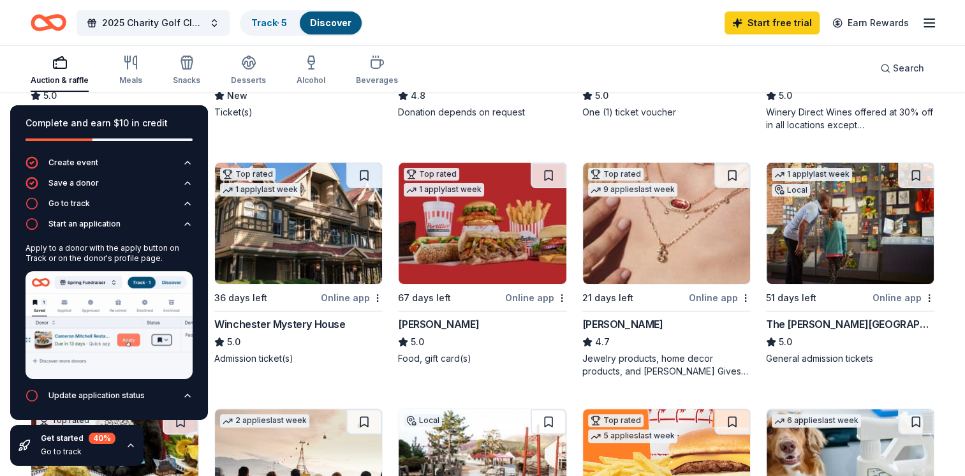
click at [357, 111] on div "Ticket(s)" at bounding box center [298, 112] width 168 height 13
click at [365, 174] on button at bounding box center [364, 176] width 36 height 26
click at [728, 182] on button at bounding box center [732, 176] width 36 height 26
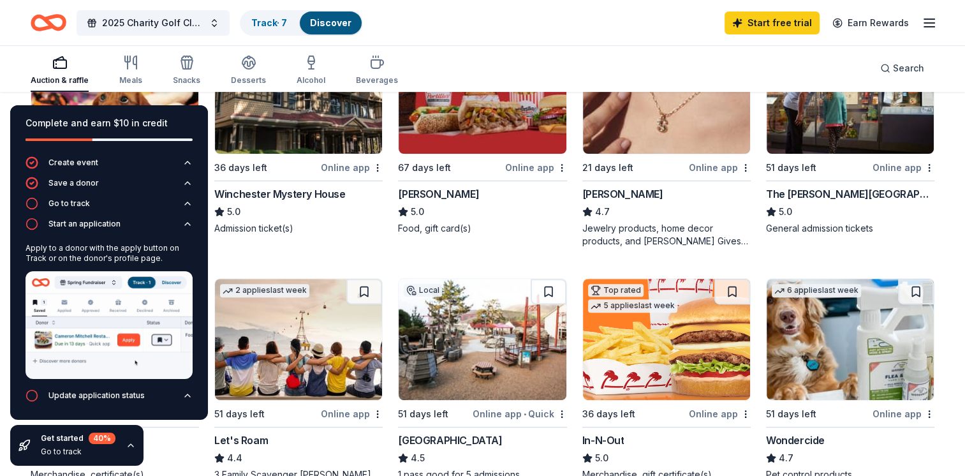
scroll to position [510, 0]
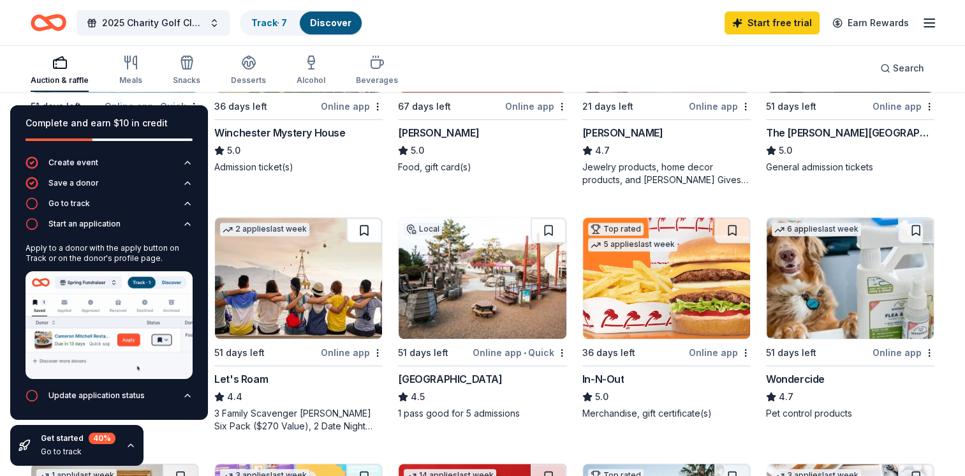
click at [358, 228] on button at bounding box center [364, 230] width 36 height 26
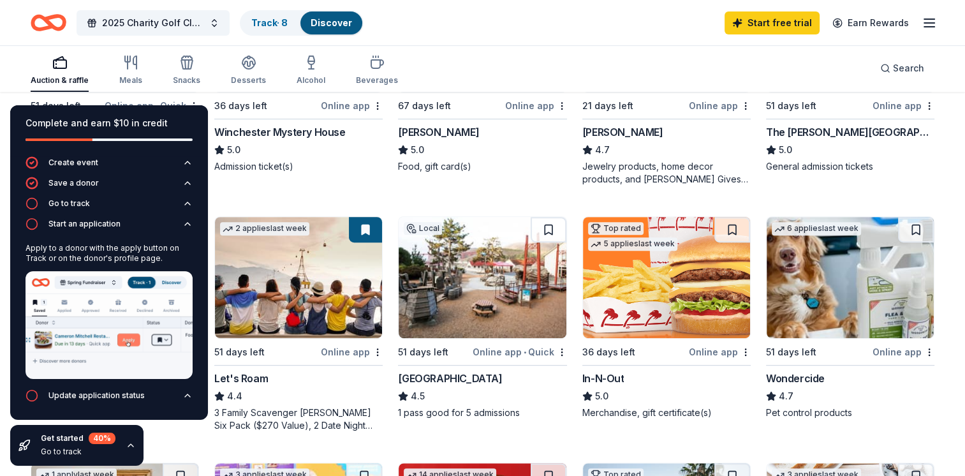
scroll to position [446, 0]
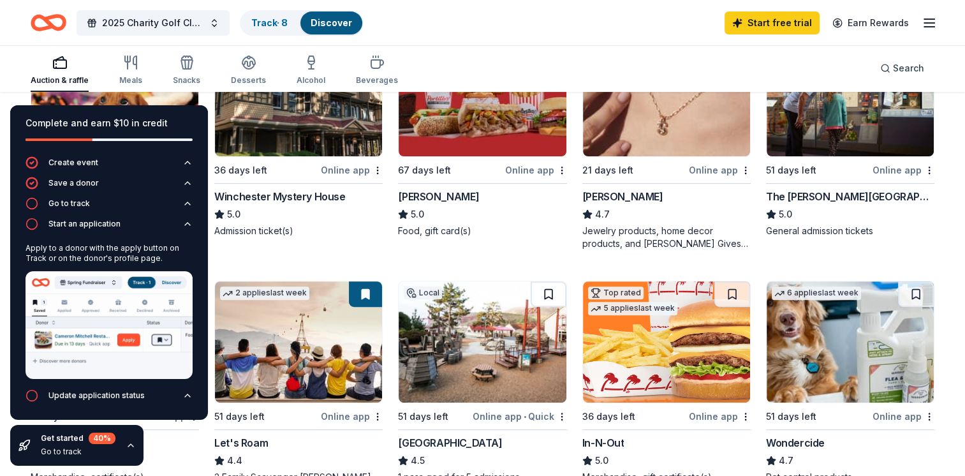
click at [543, 293] on button at bounding box center [549, 294] width 36 height 26
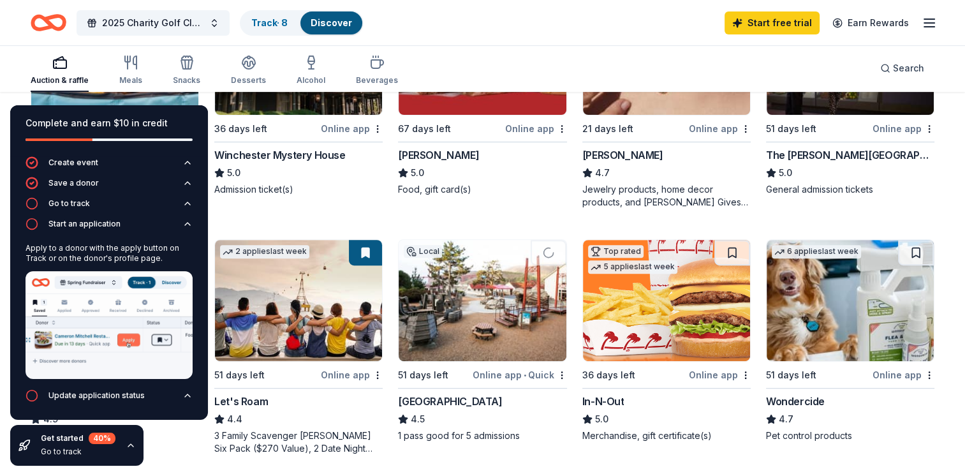
scroll to position [510, 0]
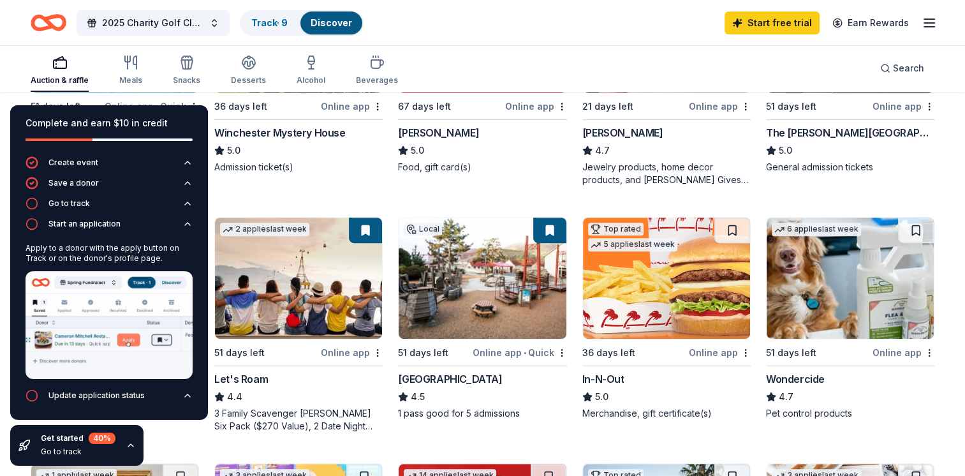
drag, startPoint x: 730, startPoint y: 232, endPoint x: 730, endPoint y: 261, distance: 29.3
click at [731, 232] on button at bounding box center [732, 230] width 36 height 26
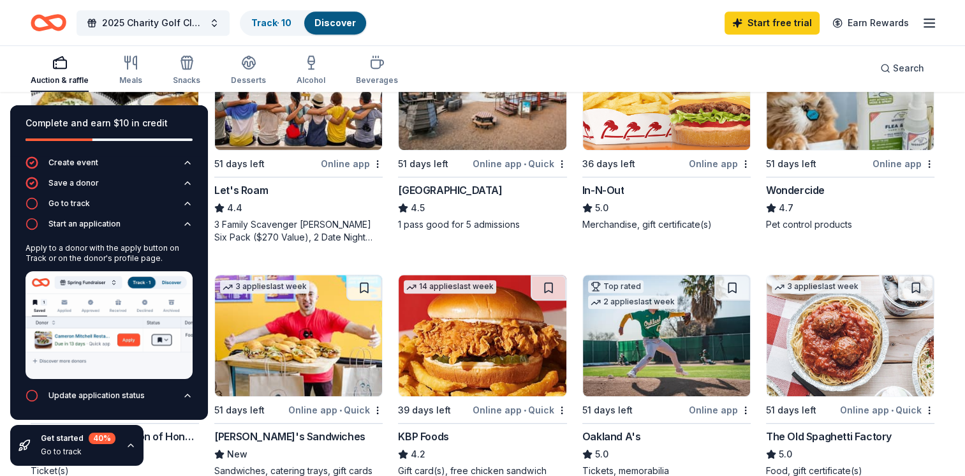
scroll to position [701, 0]
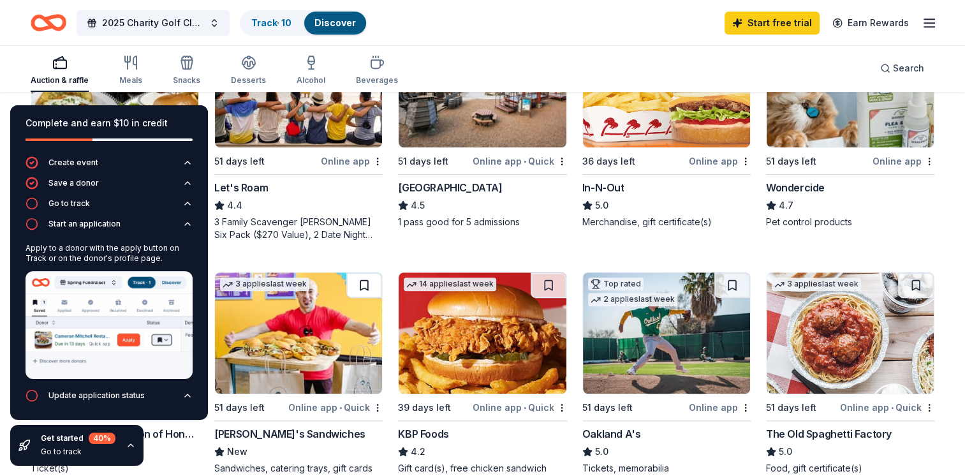
click at [355, 293] on button at bounding box center [364, 285] width 36 height 26
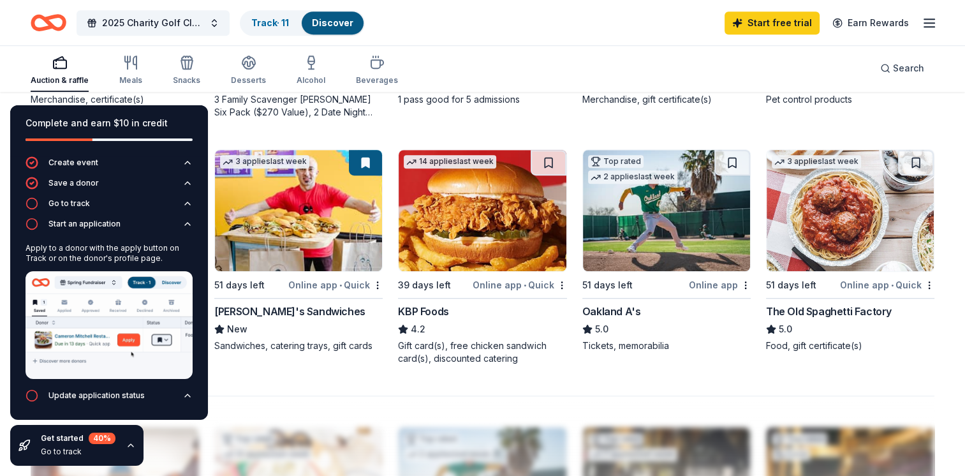
scroll to position [829, 0]
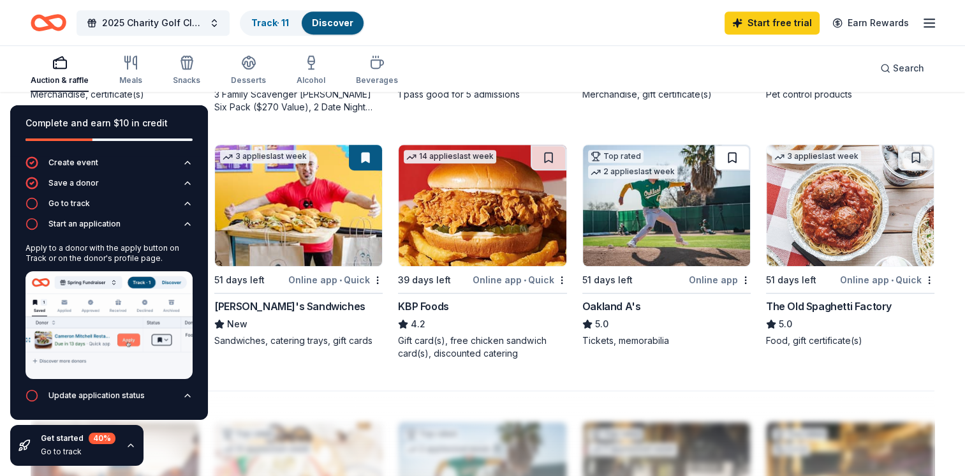
click at [736, 157] on button at bounding box center [732, 158] width 36 height 26
click at [435, 50] on div "Auction & raffle Meals Snacks Desserts Alcohol Beverages Search" at bounding box center [483, 68] width 904 height 47
click at [936, 17] on icon "button" at bounding box center [928, 22] width 15 height 15
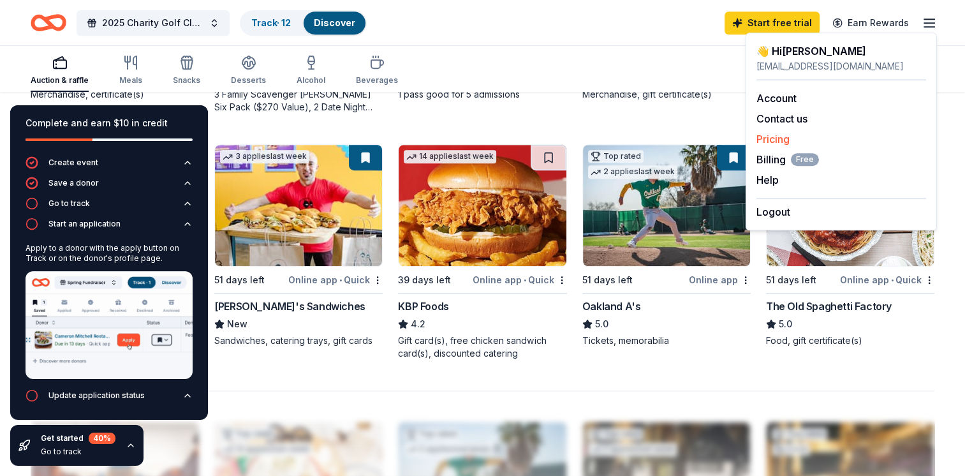
click at [773, 137] on link "Pricing" at bounding box center [772, 139] width 33 height 13
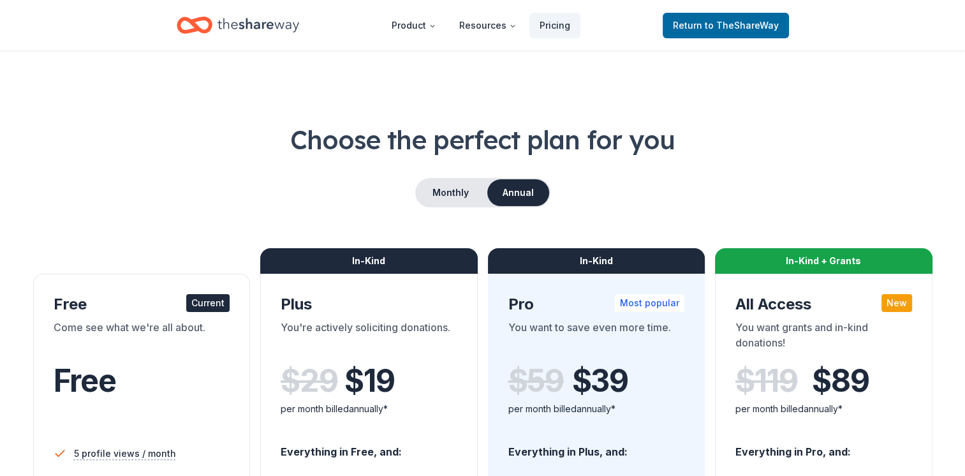
click at [778, 165] on div "Choose the perfect plan for you Monthly Annual Free Current Come see what we're…" at bounding box center [483, 459] width 904 height 675
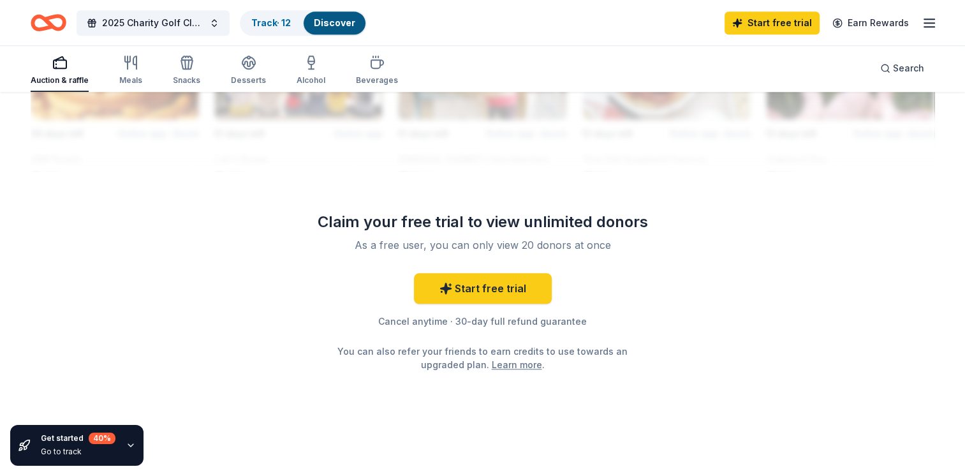
scroll to position [1253, 0]
click at [489, 289] on link "Start free trial" at bounding box center [483, 287] width 138 height 31
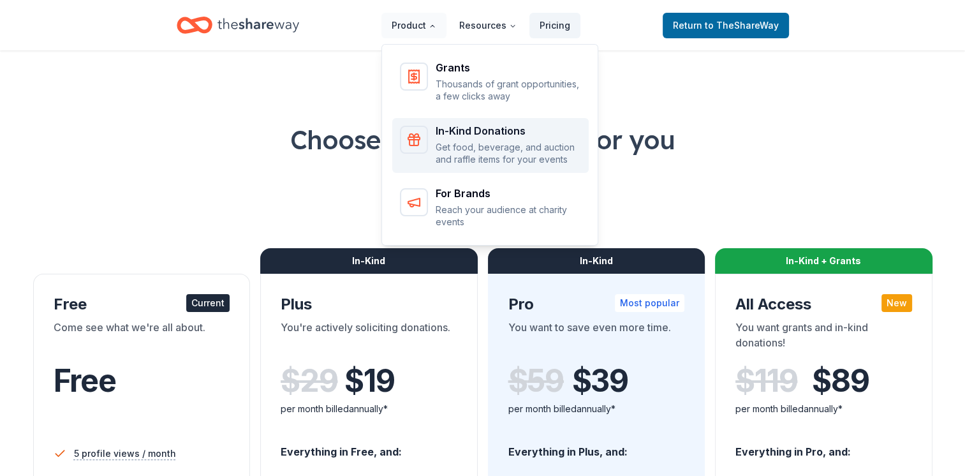
click at [490, 135] on div "In-Kind Donations" at bounding box center [508, 131] width 145 height 10
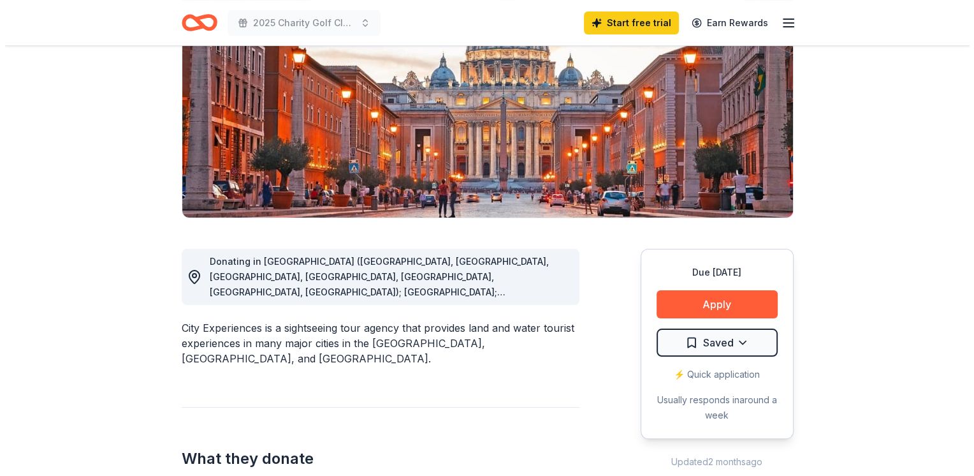
scroll to position [191, 0]
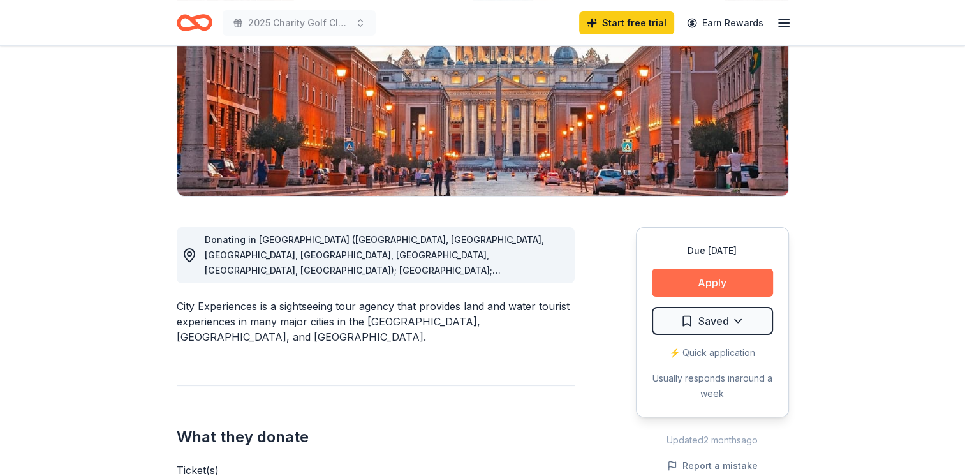
click at [708, 282] on button "Apply" at bounding box center [712, 282] width 121 height 28
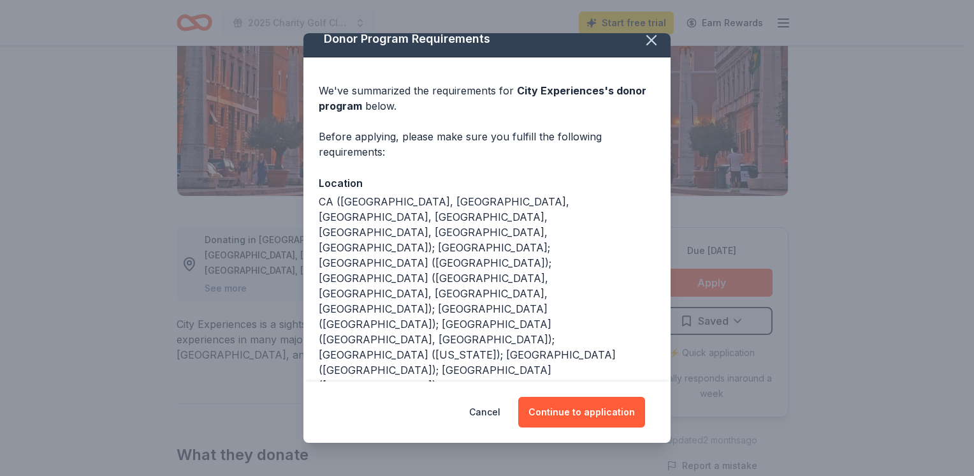
scroll to position [18, 0]
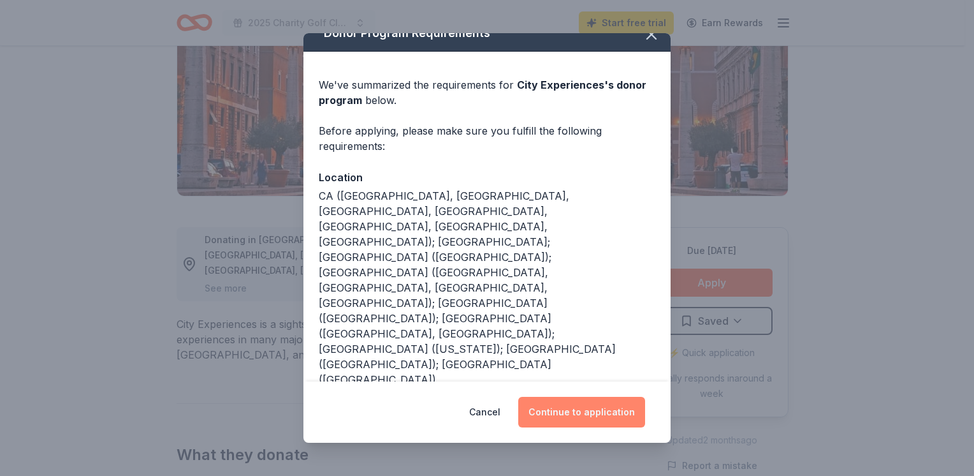
click at [564, 413] on button "Continue to application" at bounding box center [581, 412] width 127 height 31
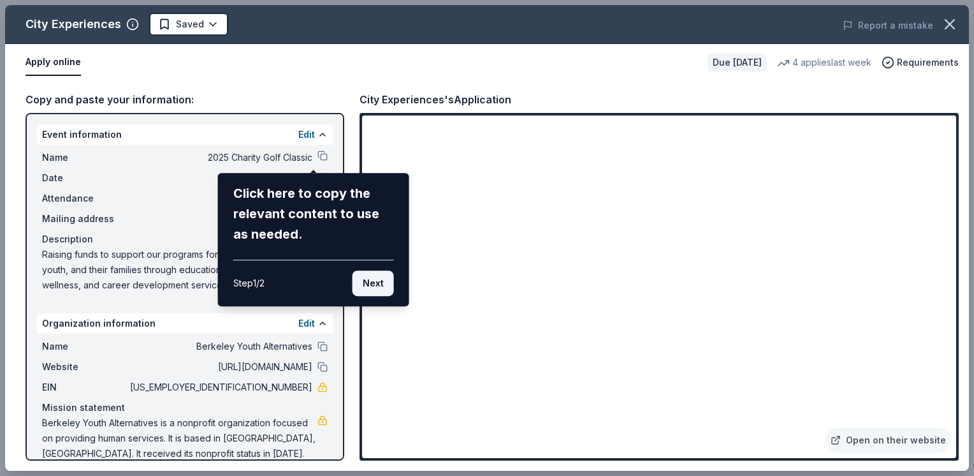
click at [360, 287] on button "Next" at bounding box center [373, 283] width 41 height 26
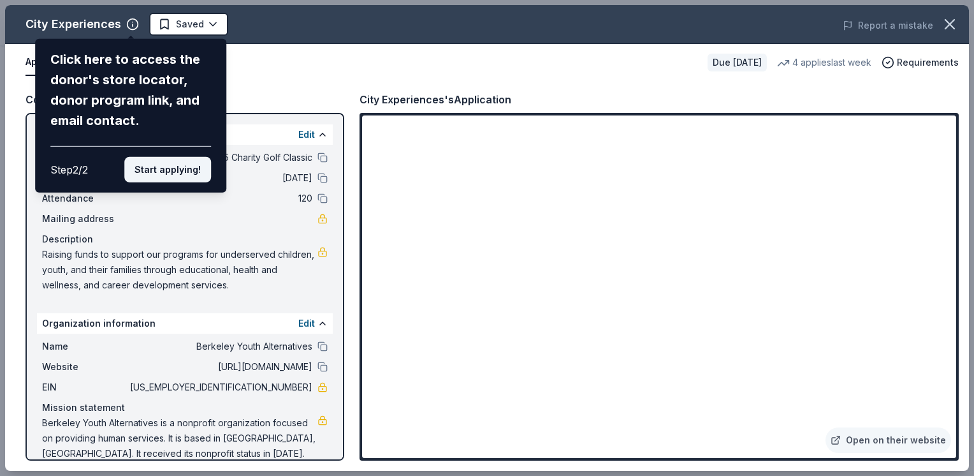
click at [161, 168] on button "Start applying!" at bounding box center [167, 170] width 87 height 26
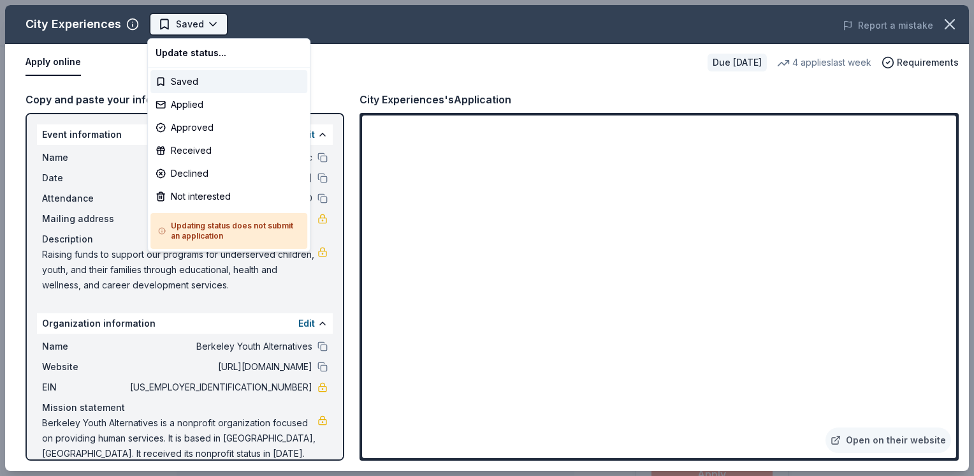
click at [196, 29] on html "2025 Charity Golf Classic Saved Apply Due [DATE] Share City Experiences New • 2…" at bounding box center [487, 238] width 974 height 476
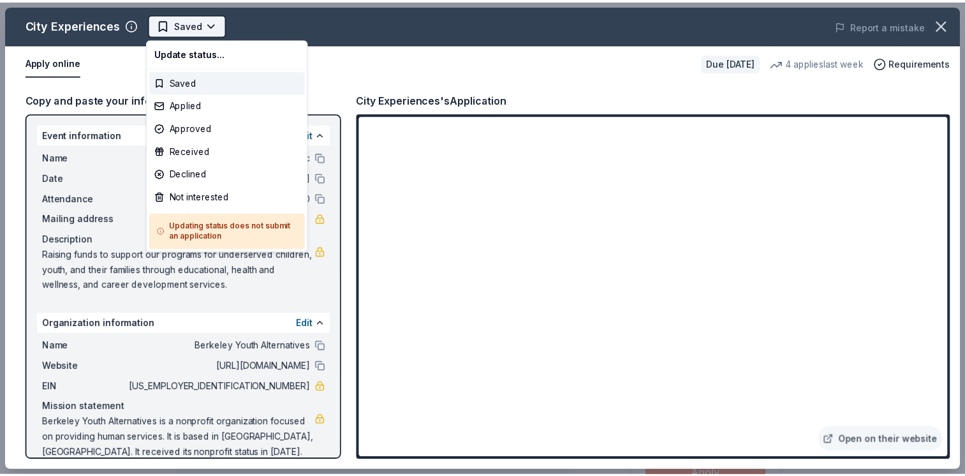
scroll to position [0, 0]
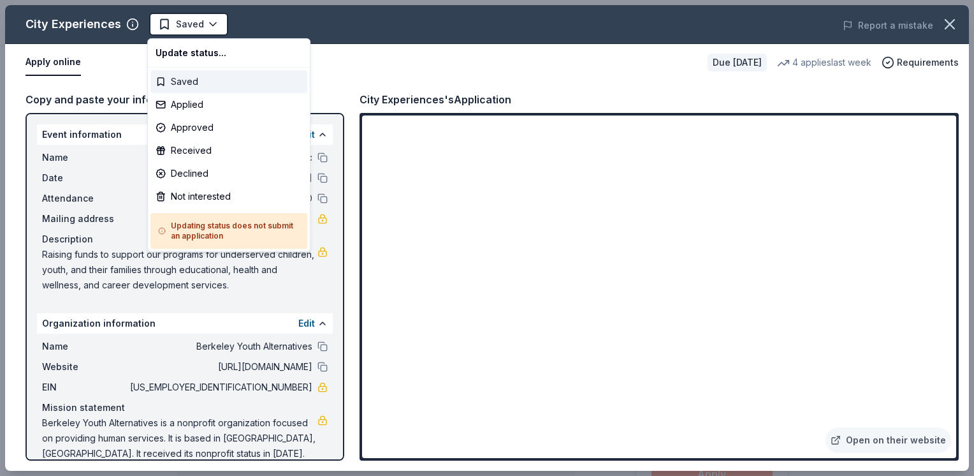
click at [193, 82] on div "Saved" at bounding box center [228, 81] width 157 height 23
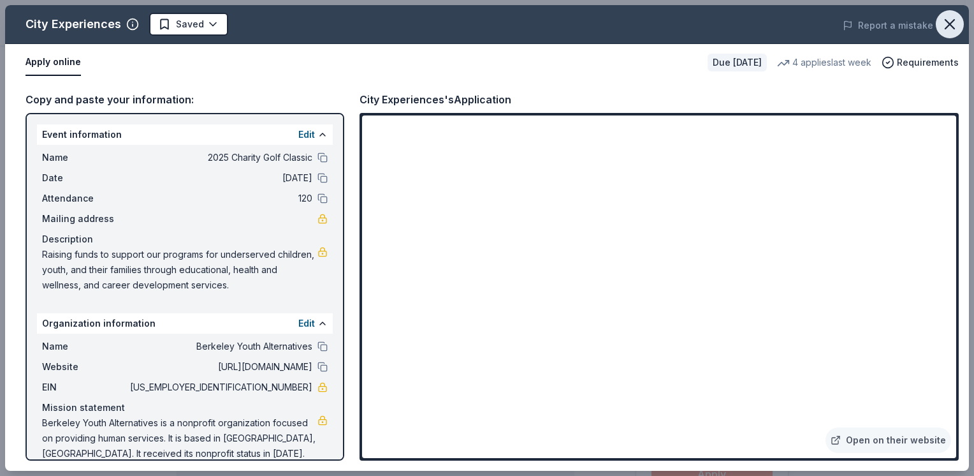
drag, startPoint x: 951, startPoint y: 24, endPoint x: 941, endPoint y: 26, distance: 10.4
click at [950, 24] on icon "button" at bounding box center [950, 24] width 9 height 9
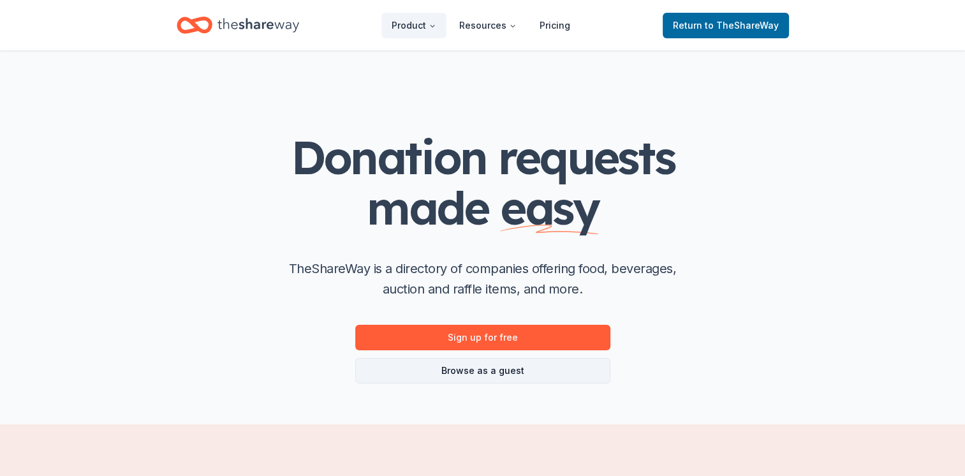
click at [524, 374] on link "Browse as a guest" at bounding box center [482, 371] width 255 height 26
click at [504, 376] on link "Browse as a guest" at bounding box center [482, 371] width 255 height 26
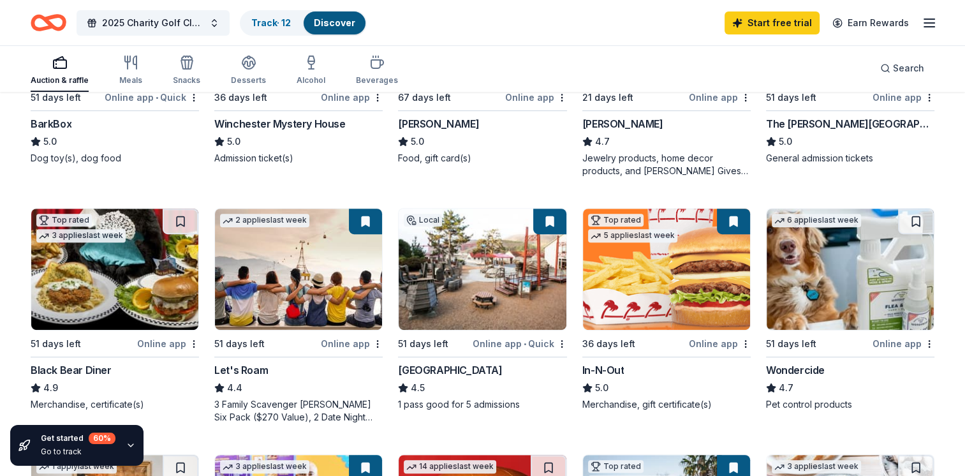
scroll to position [574, 0]
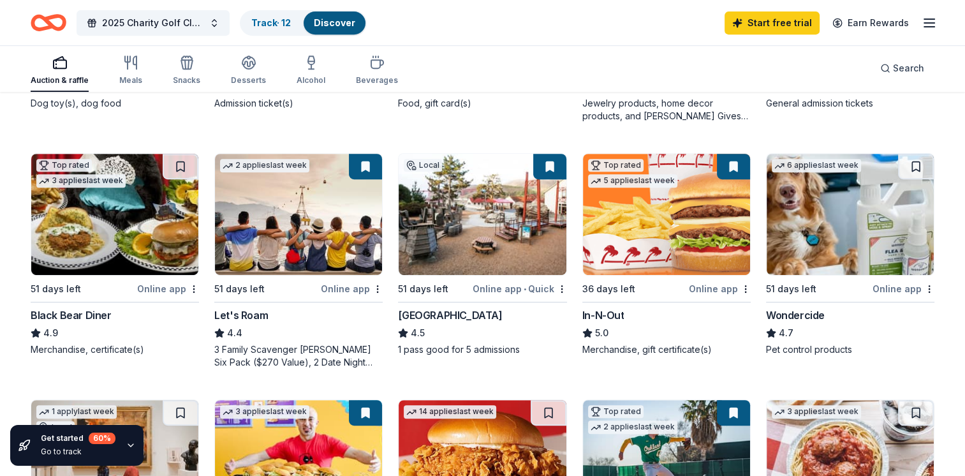
click at [709, 288] on div "Online app" at bounding box center [720, 289] width 62 height 16
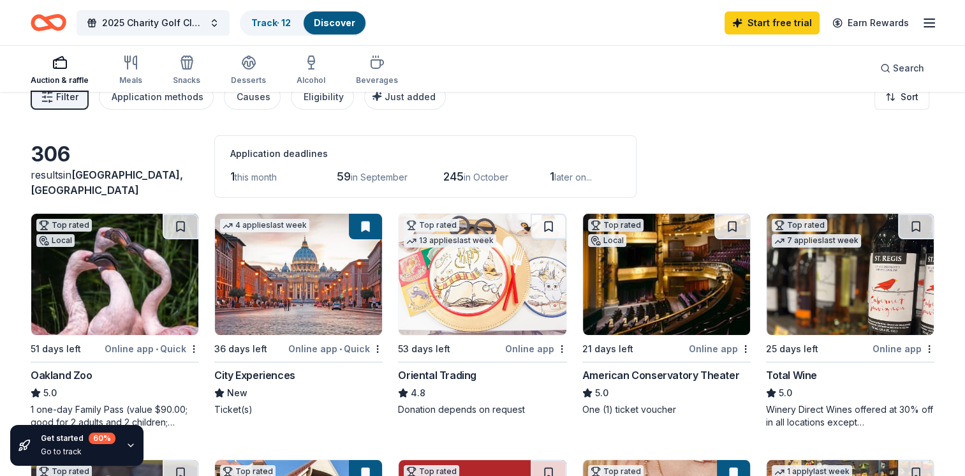
scroll to position [0, 0]
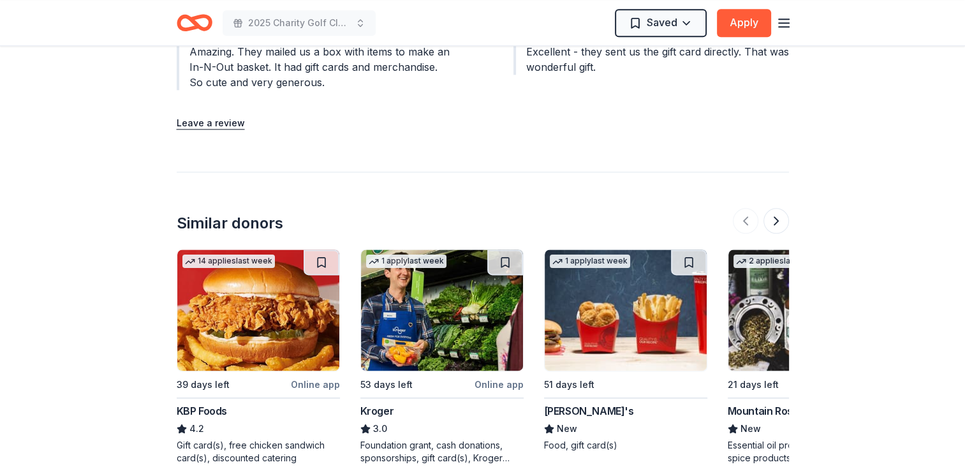
scroll to position [1594, 0]
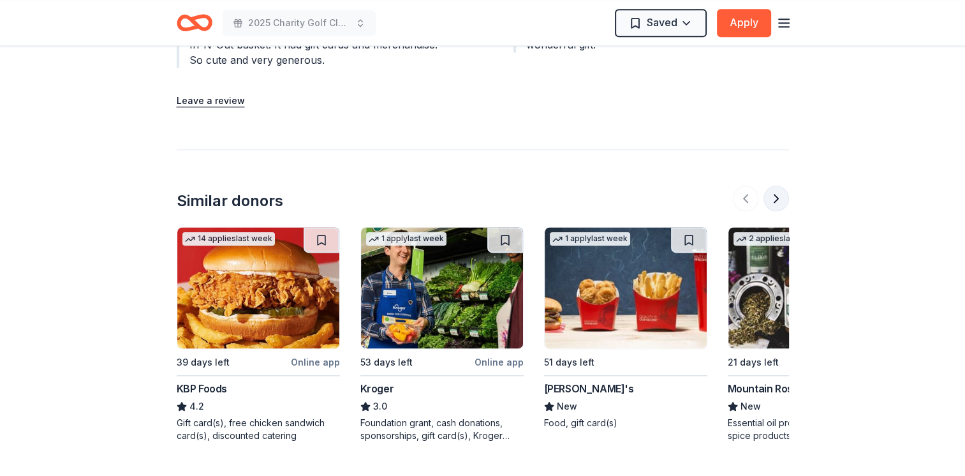
click at [772, 186] on button at bounding box center [776, 199] width 26 height 26
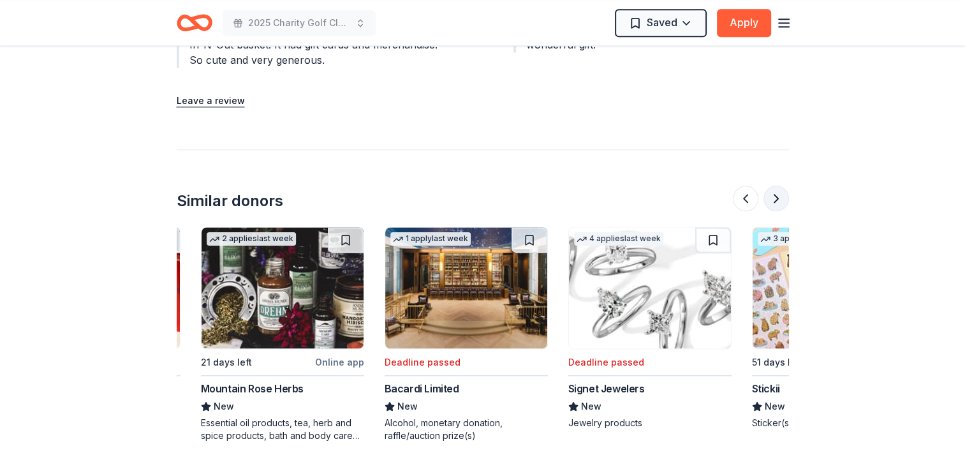
scroll to position [0, 551]
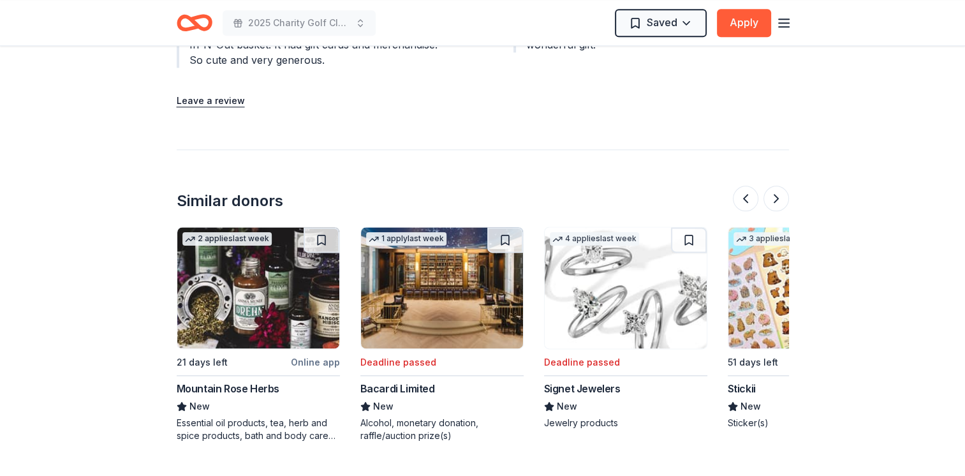
click at [261, 381] on div "Mountain Rose Herbs" at bounding box center [228, 388] width 103 height 15
